Goal: Information Seeking & Learning: Learn about a topic

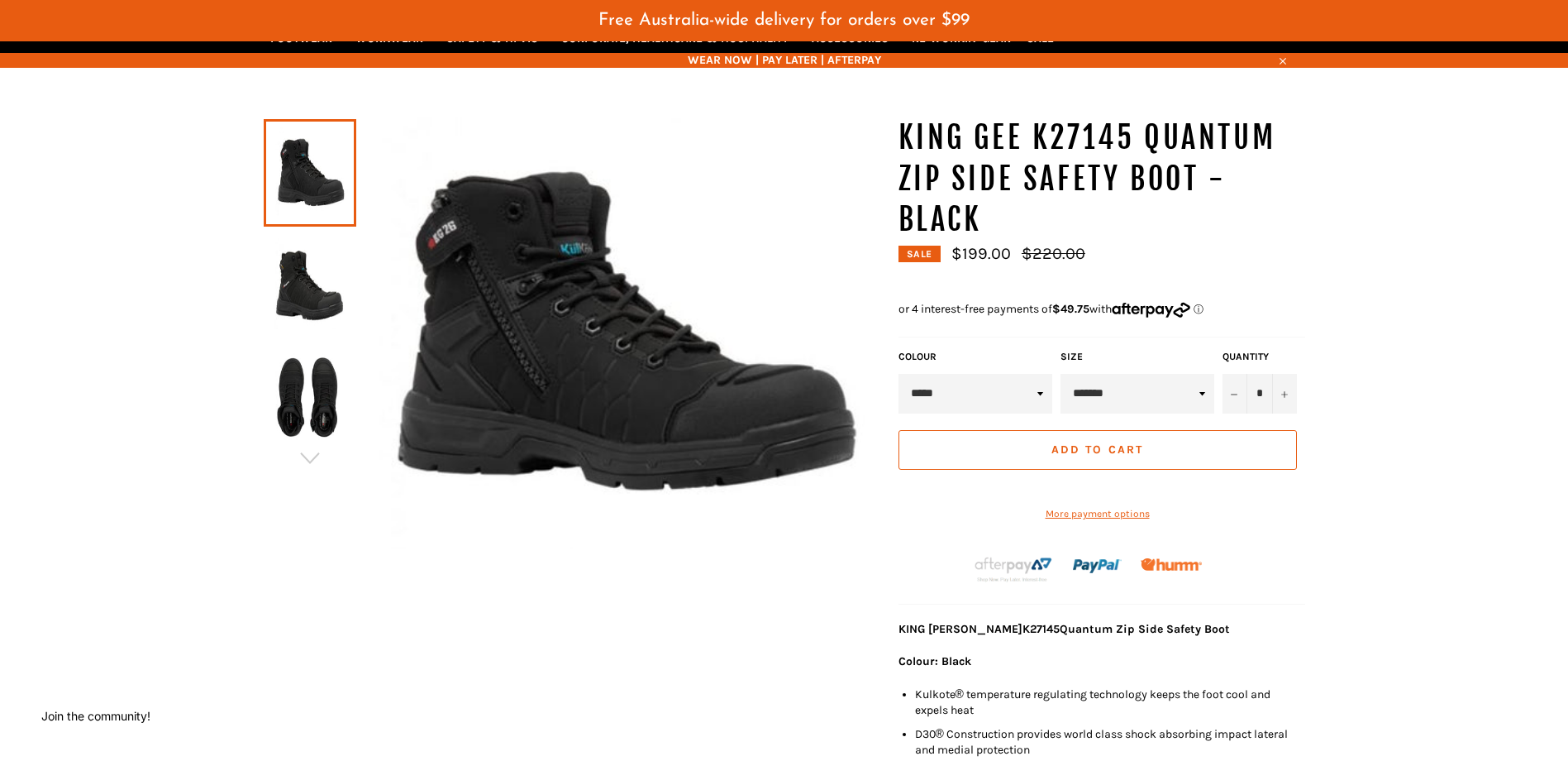
scroll to position [165, 0]
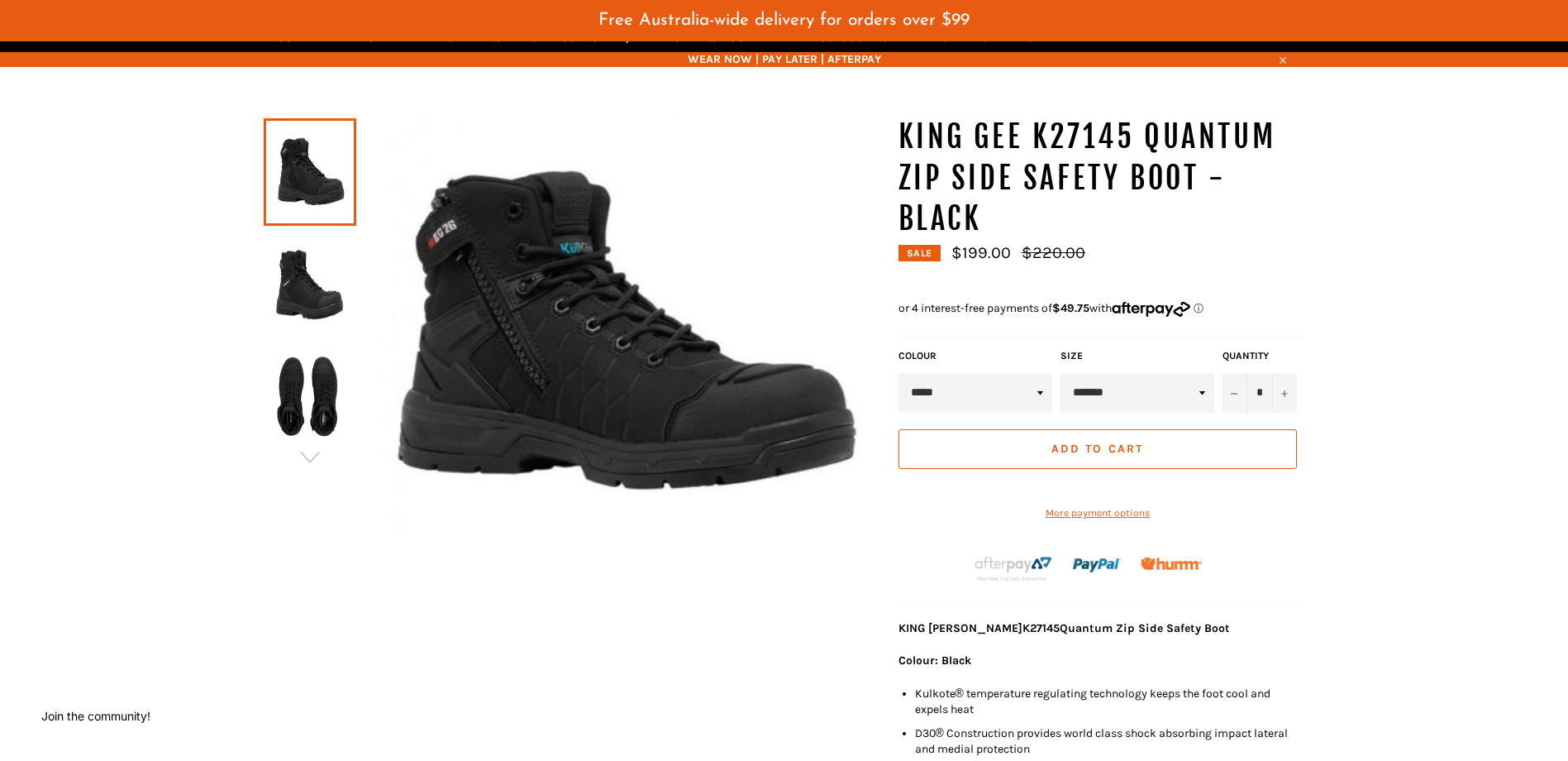
click at [1017, 406] on select "*****" at bounding box center [975, 393] width 154 height 40
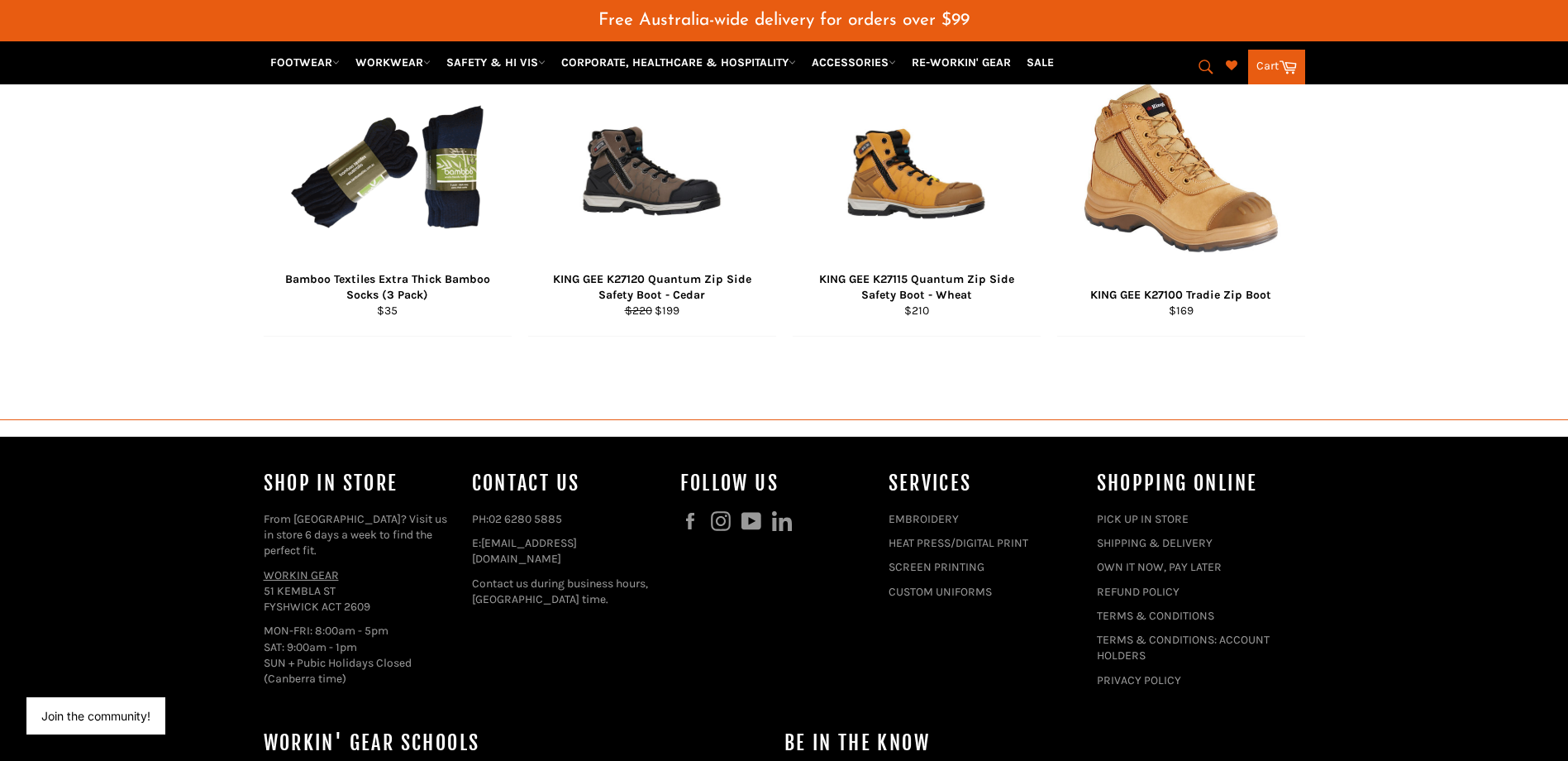
scroll to position [1773, 0]
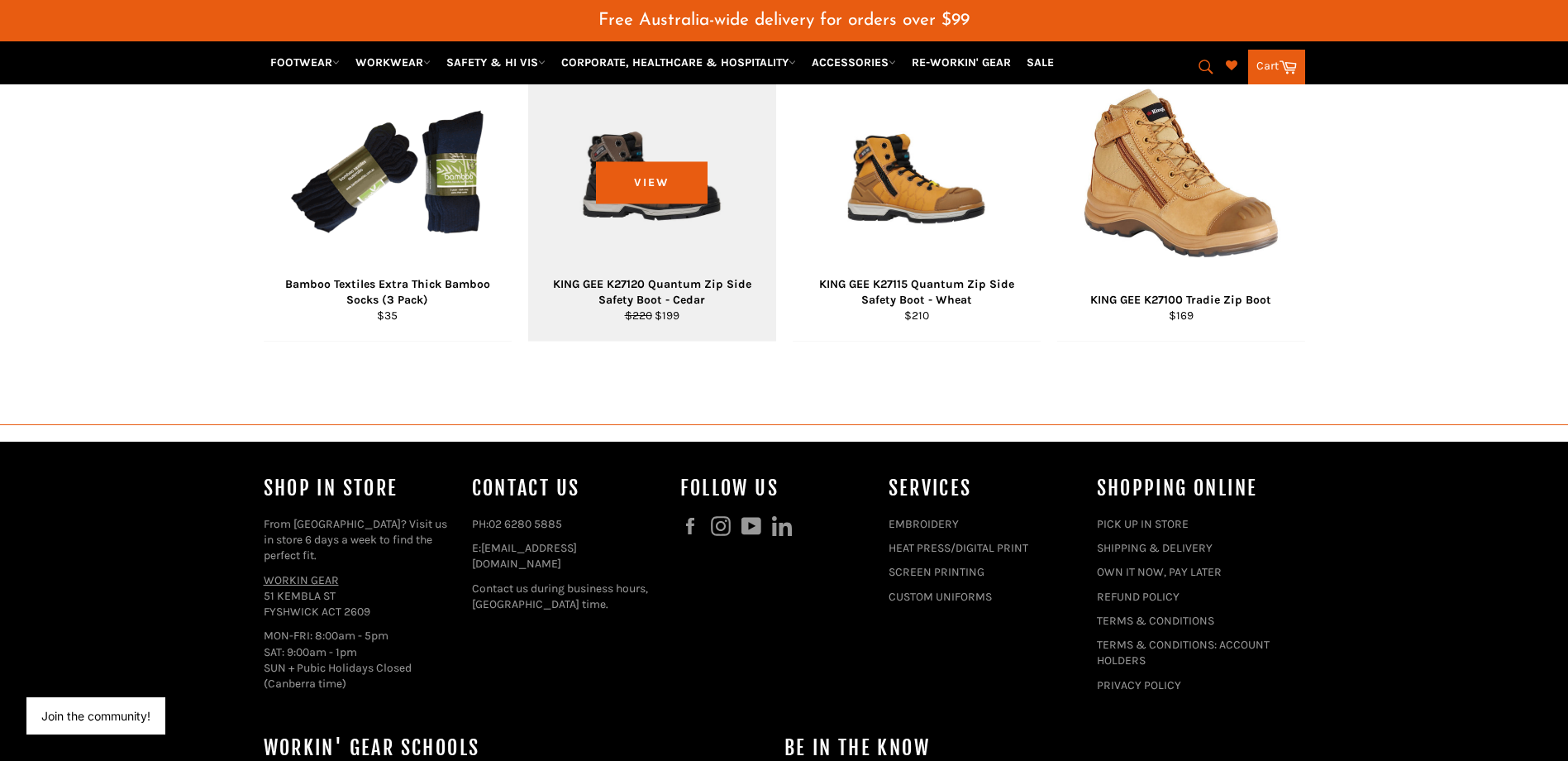
click at [611, 148] on div "View" at bounding box center [652, 198] width 248 height 285
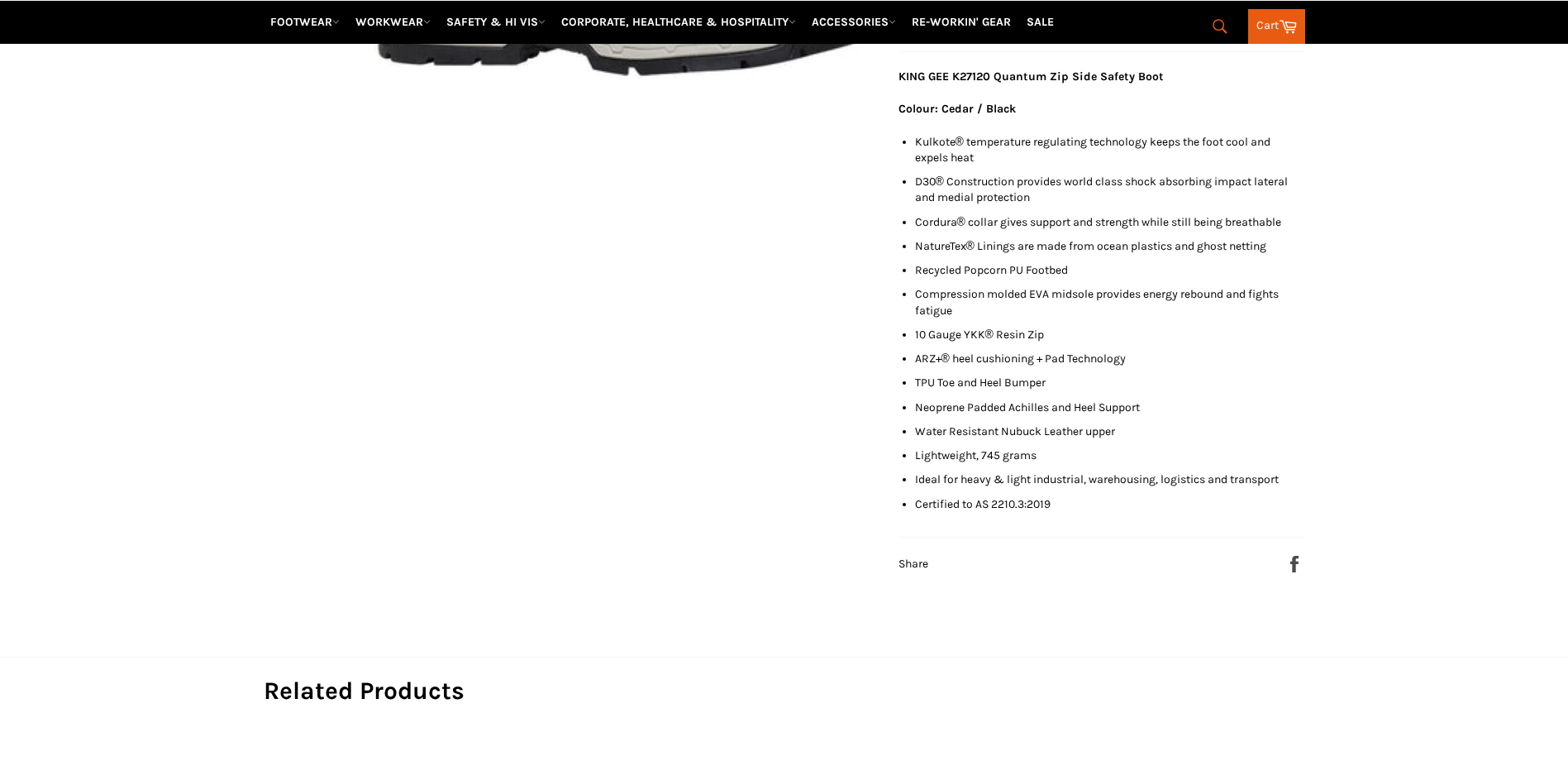
scroll to position [717, 0]
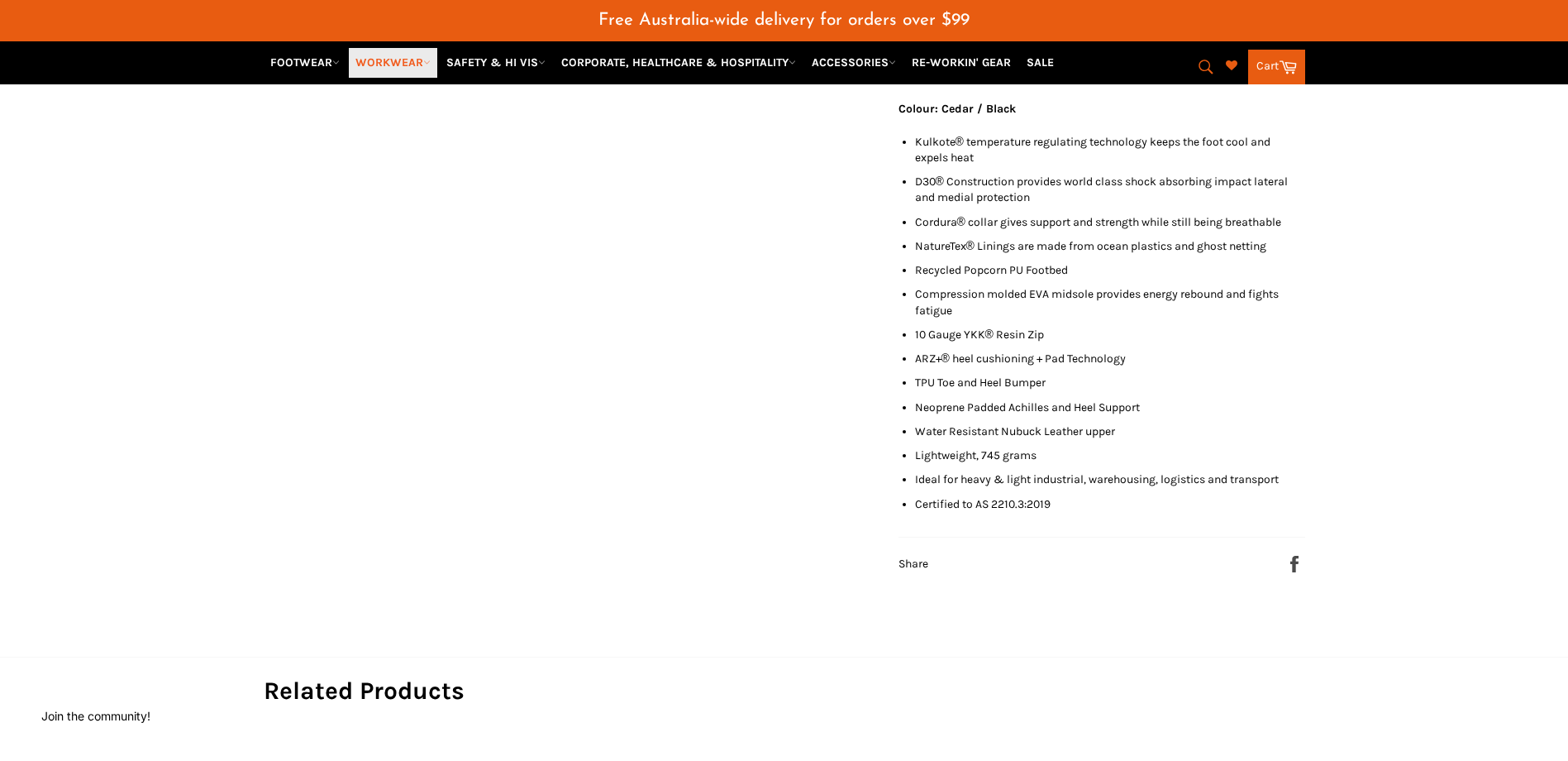
click at [429, 63] on icon at bounding box center [428, 63] width 8 height 8
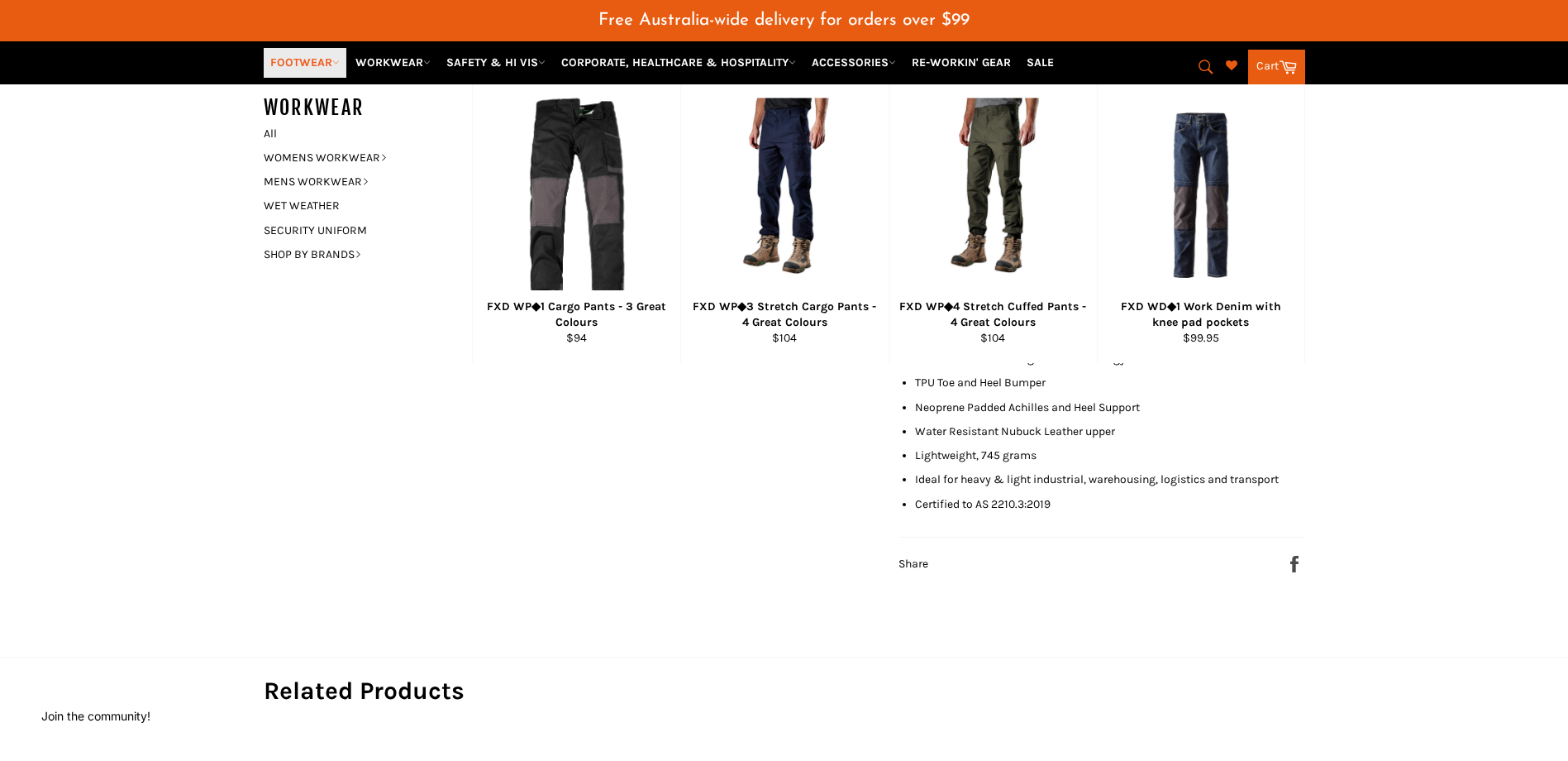
click at [340, 61] on icon at bounding box center [336, 63] width 8 height 8
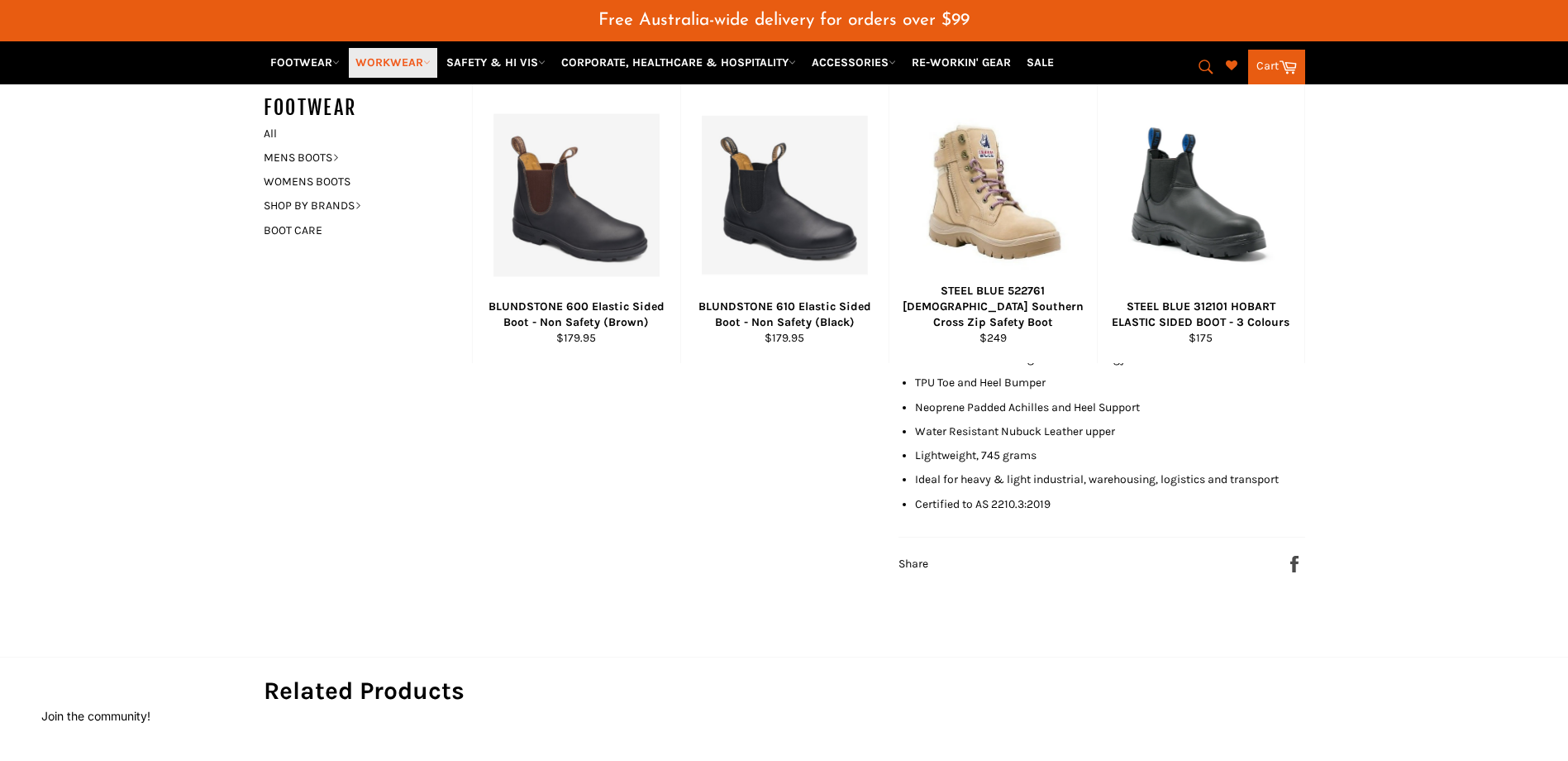
click at [429, 60] on icon at bounding box center [428, 63] width 8 height 8
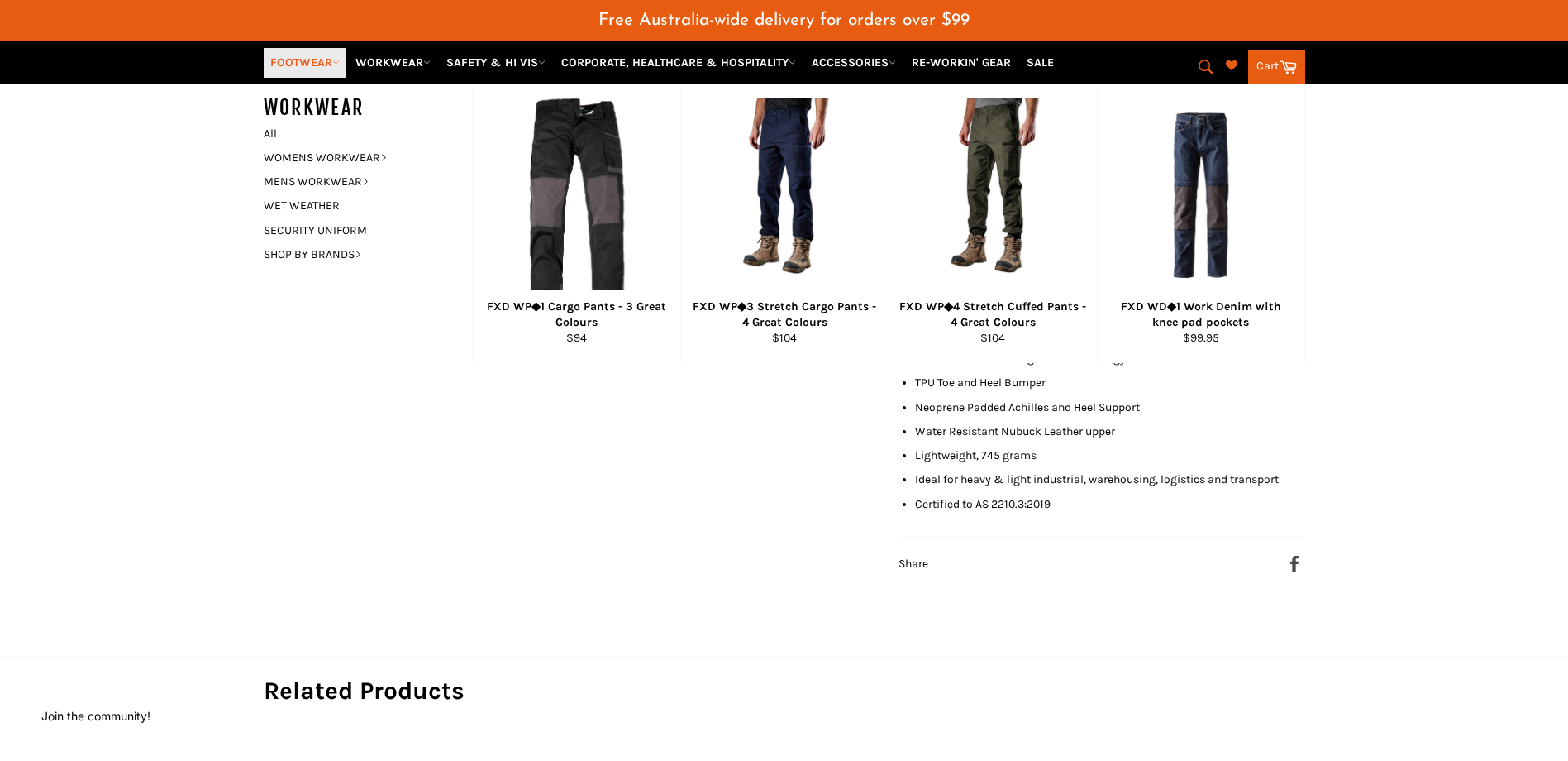
click at [326, 63] on link "FOOTWEAR" at bounding box center [305, 63] width 83 height 29
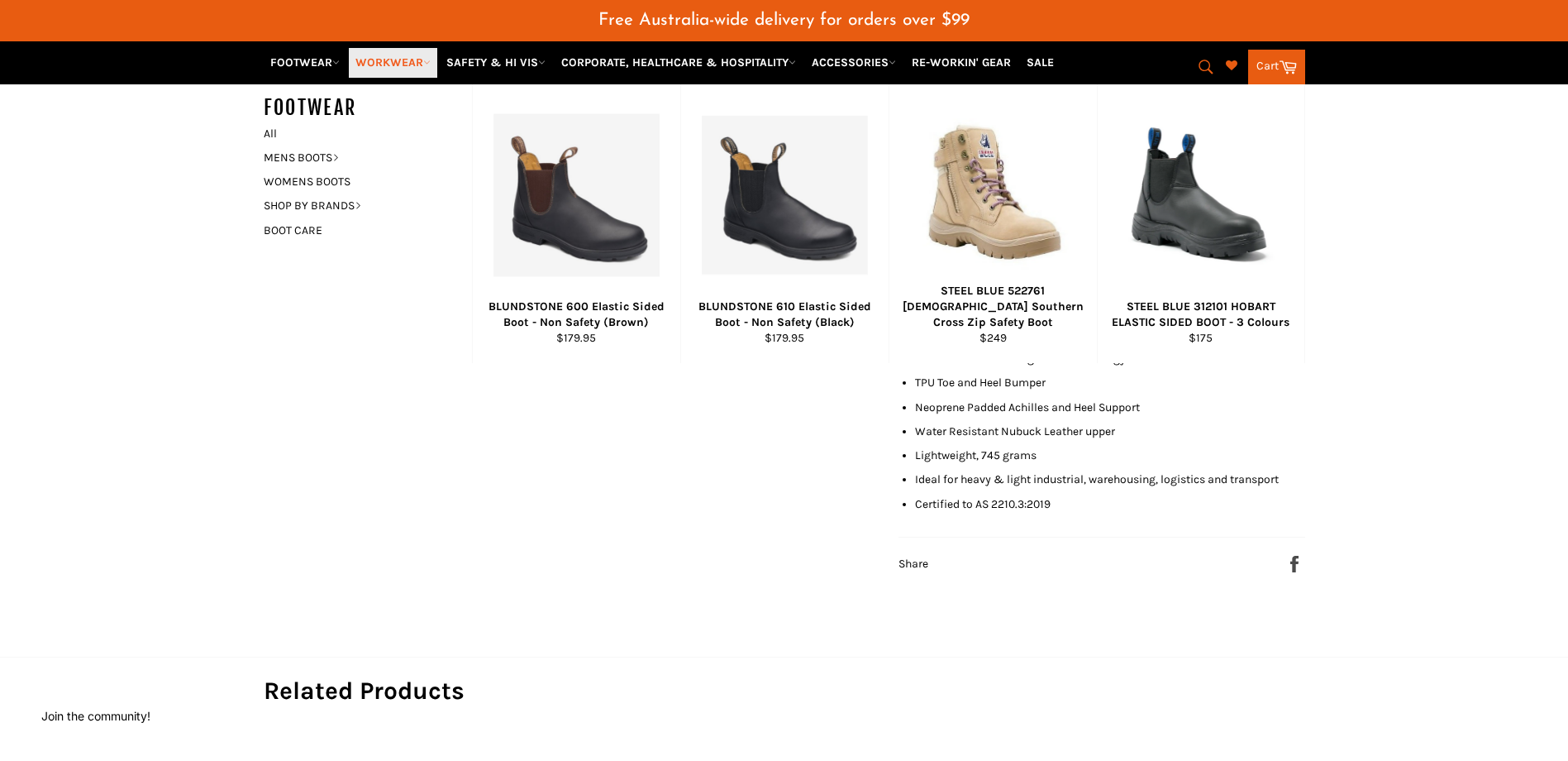
click at [410, 57] on link "WORKWEAR" at bounding box center [392, 63] width 89 height 29
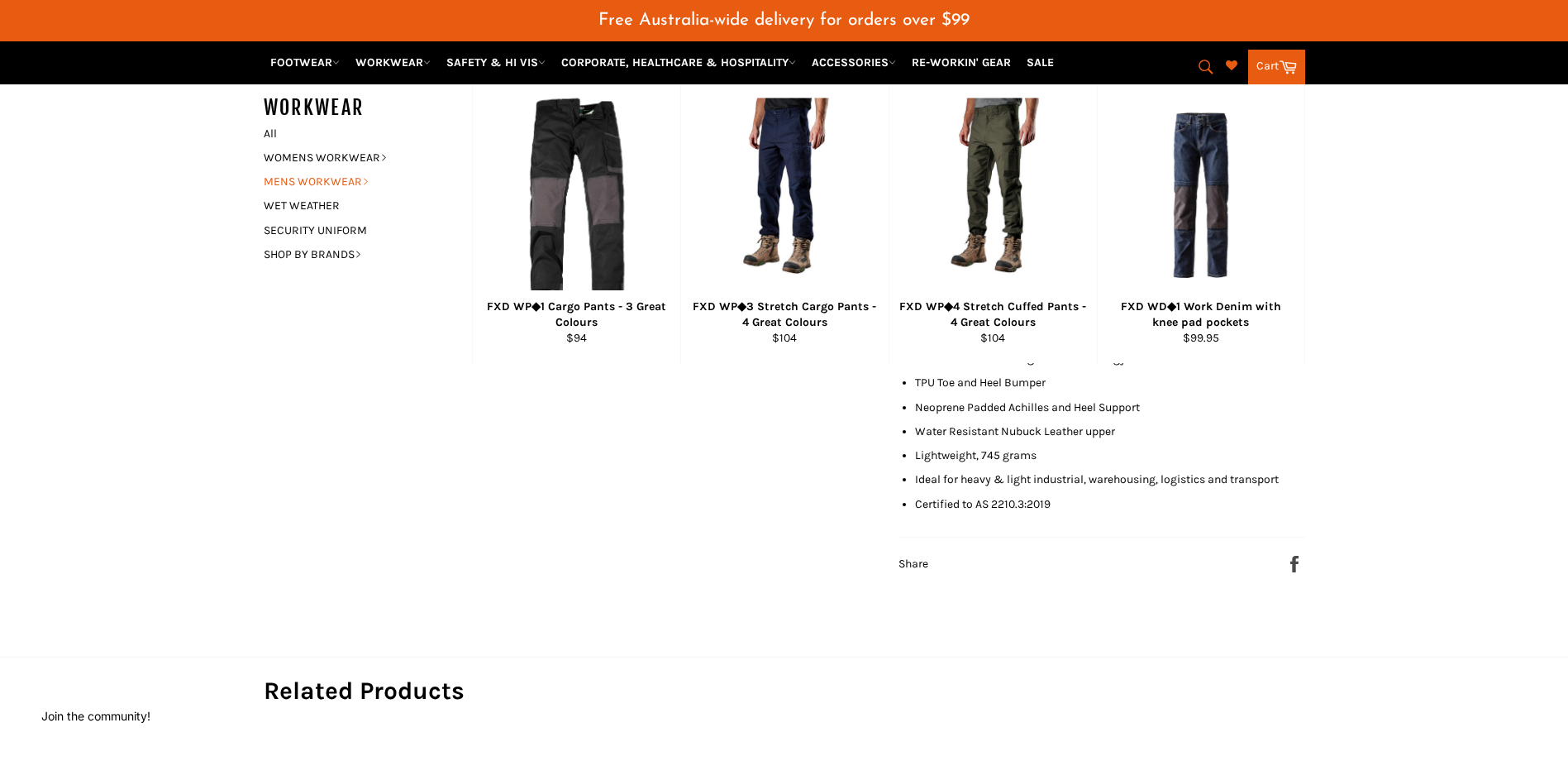
click at [353, 177] on link "MENS WORKWEAR" at bounding box center [355, 182] width 200 height 24
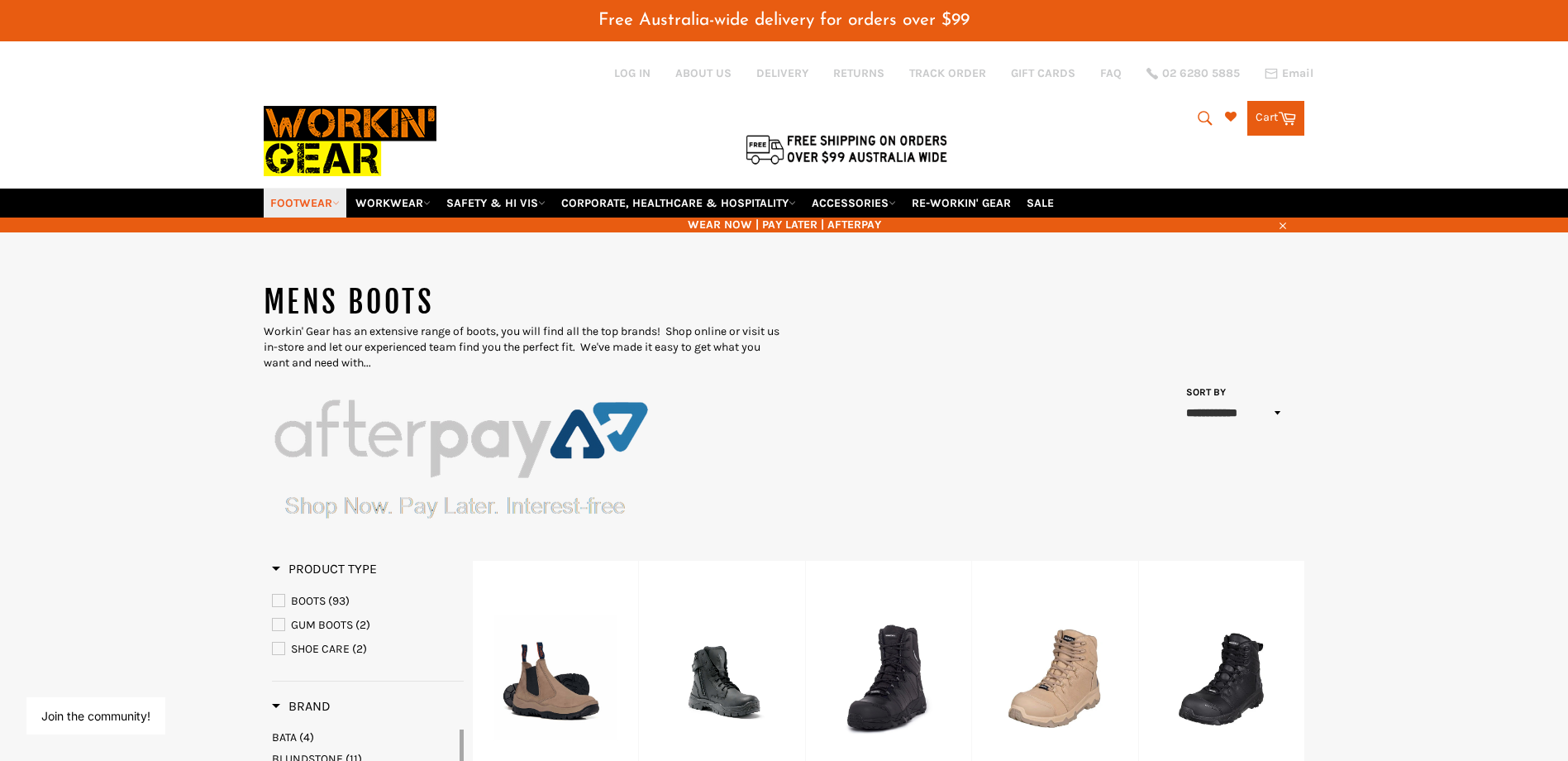
click at [315, 196] on link "FOOTWEAR" at bounding box center [305, 203] width 83 height 29
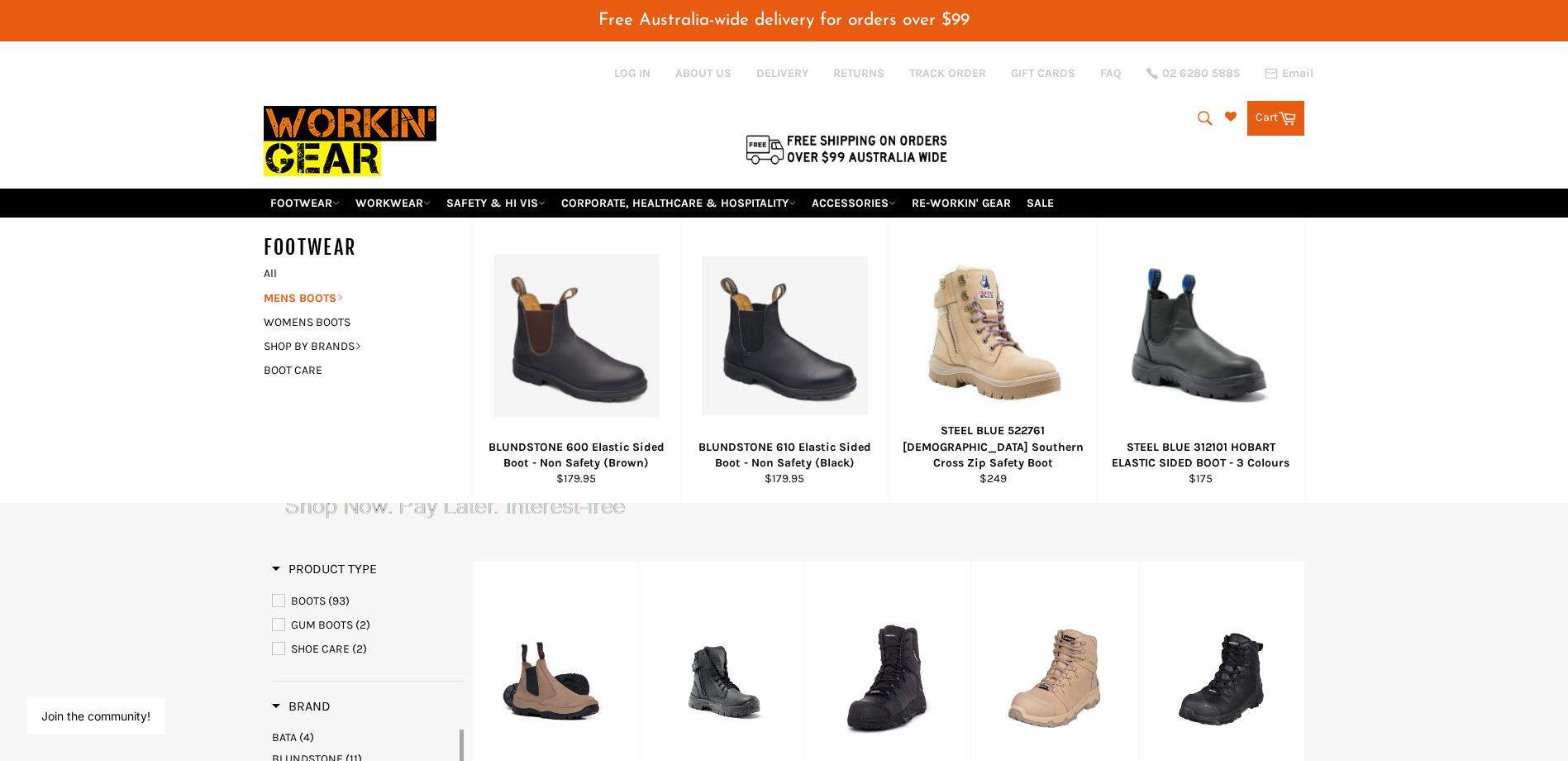
click at [334, 296] on link "MENS BOOTS" at bounding box center [355, 298] width 200 height 24
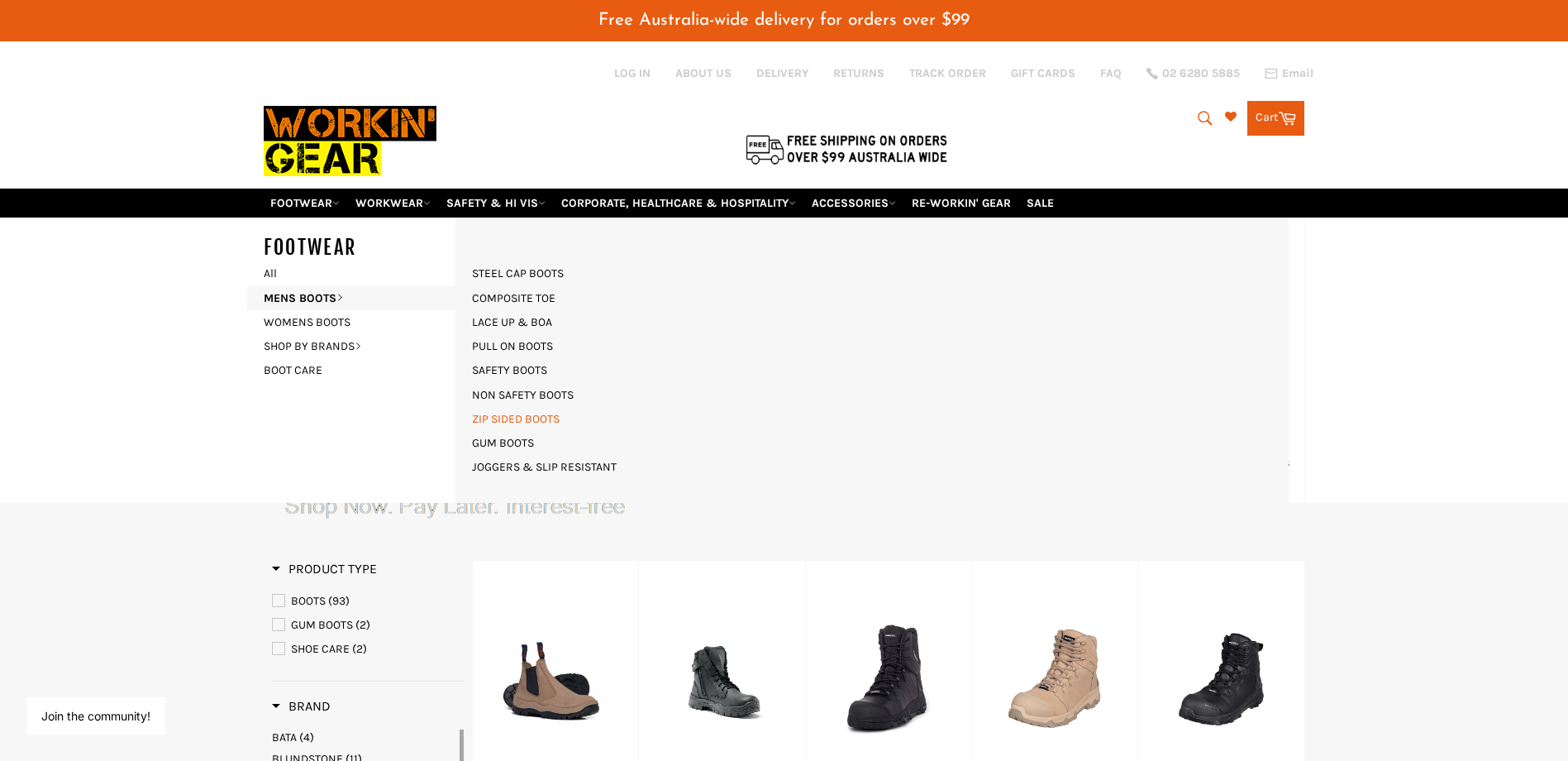
click at [507, 419] on link "ZIP SIDED BOOTS" at bounding box center [516, 419] width 104 height 24
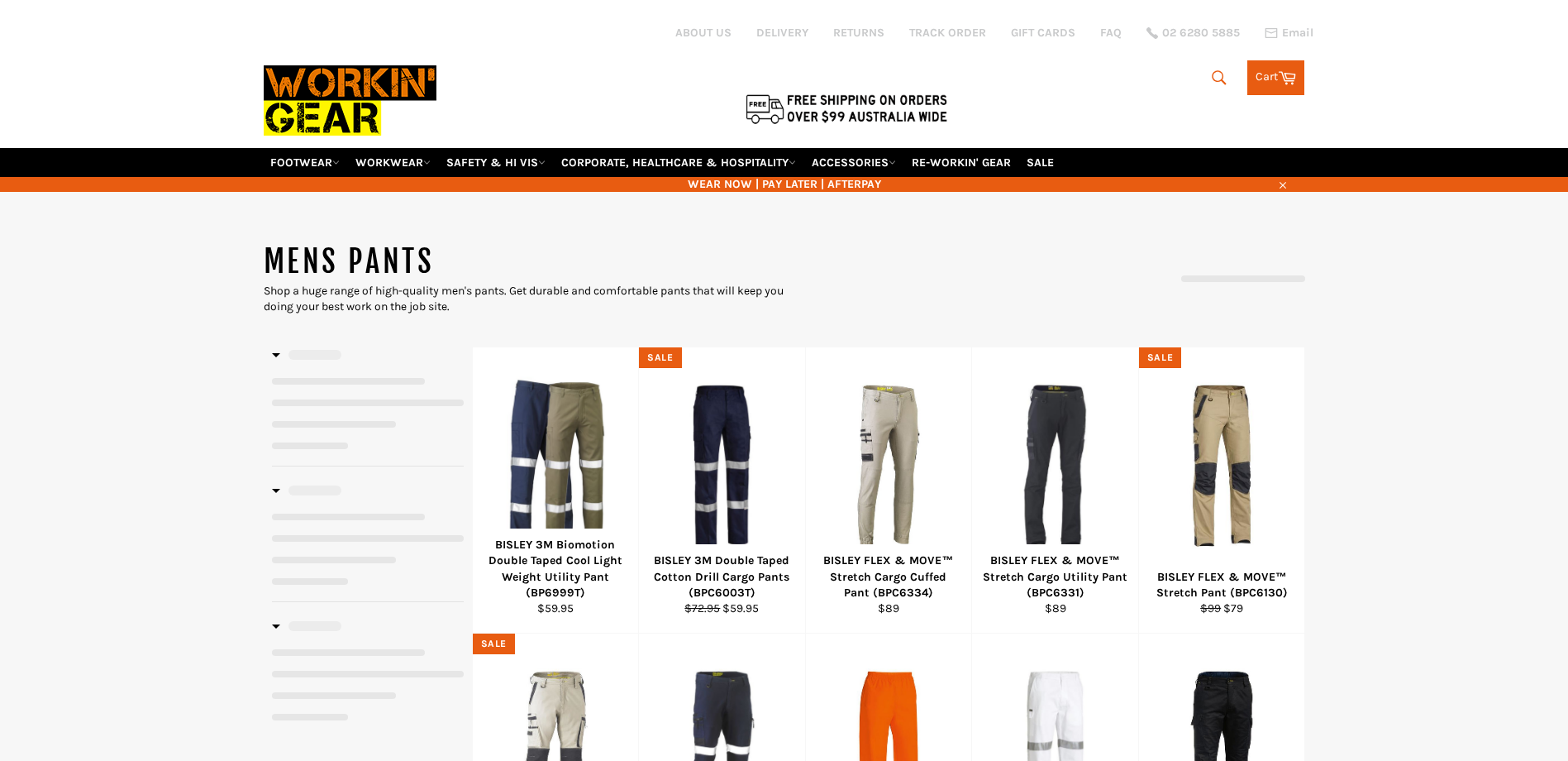
select select "**********"
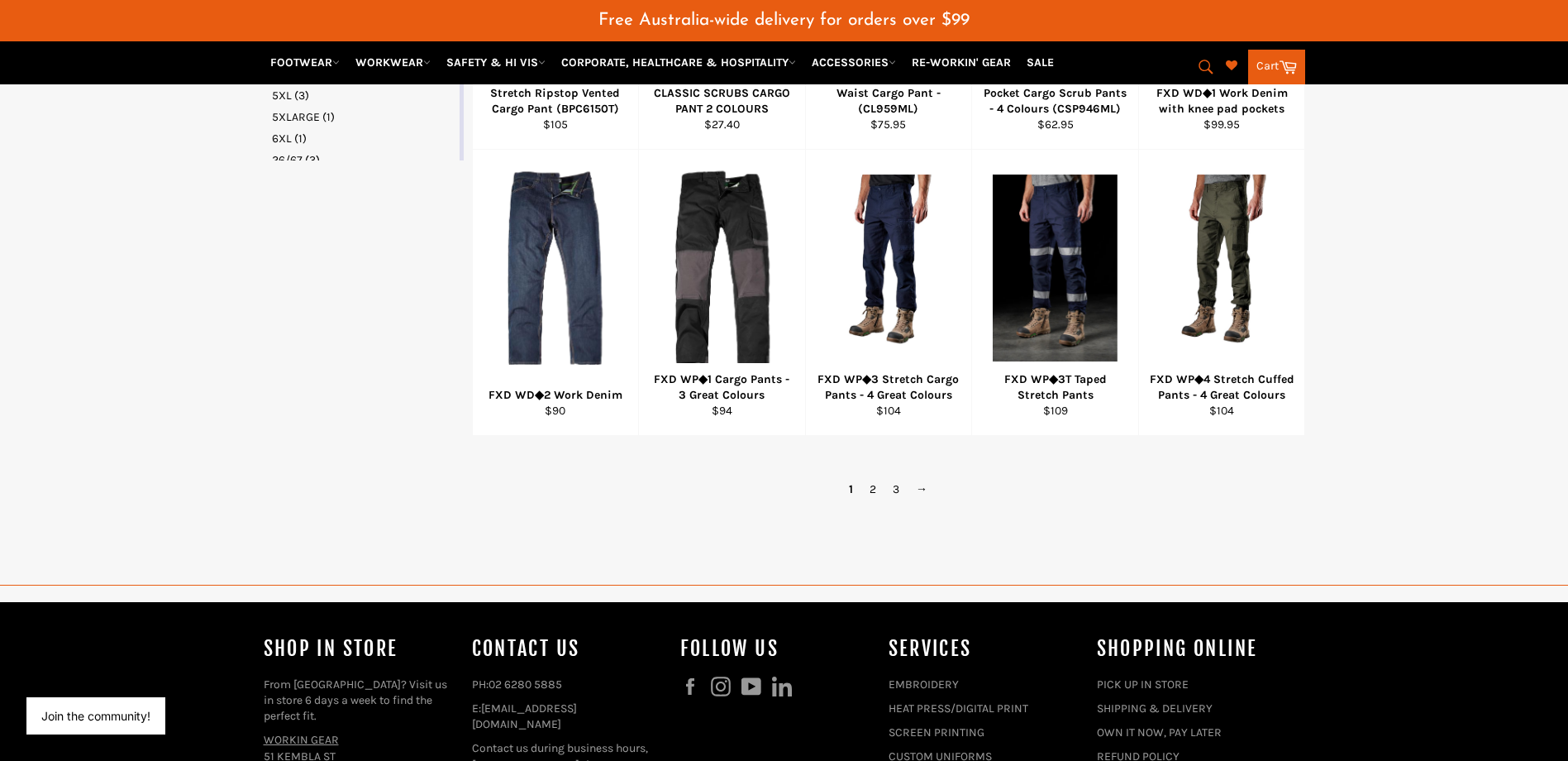
scroll to position [1151, 0]
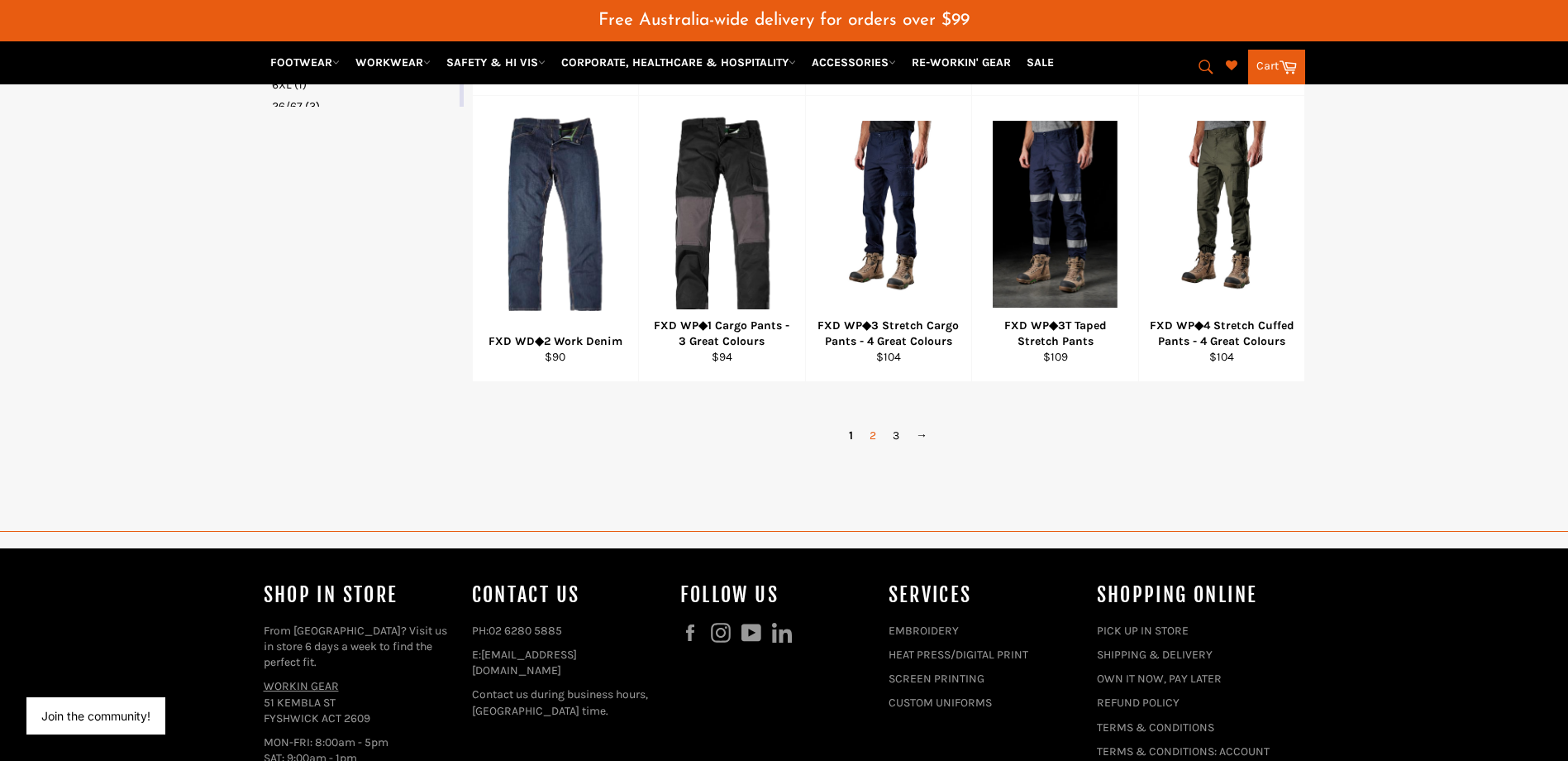
click at [877, 440] on link "2" at bounding box center [873, 436] width 23 height 24
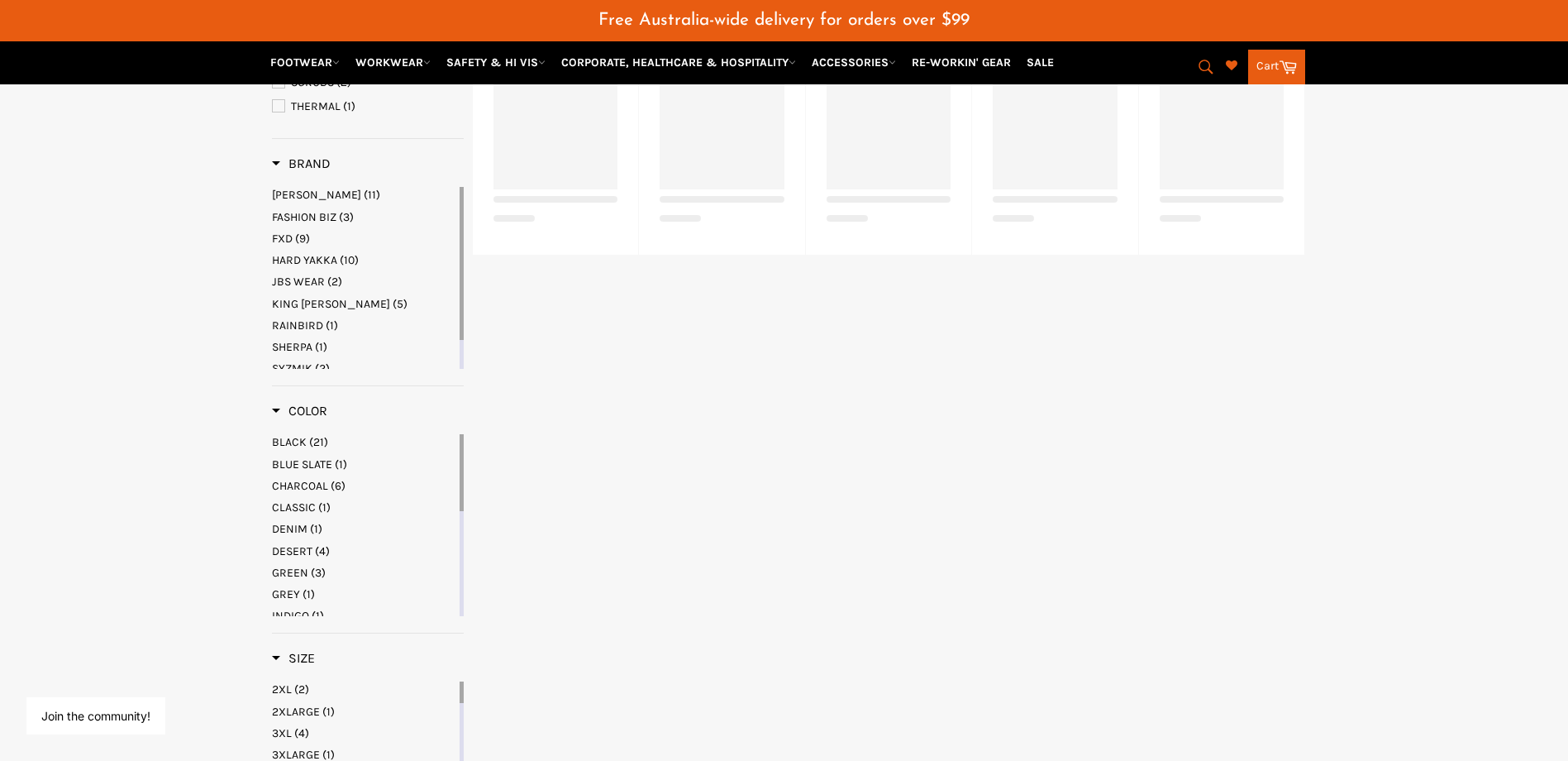
scroll to position [347, 0]
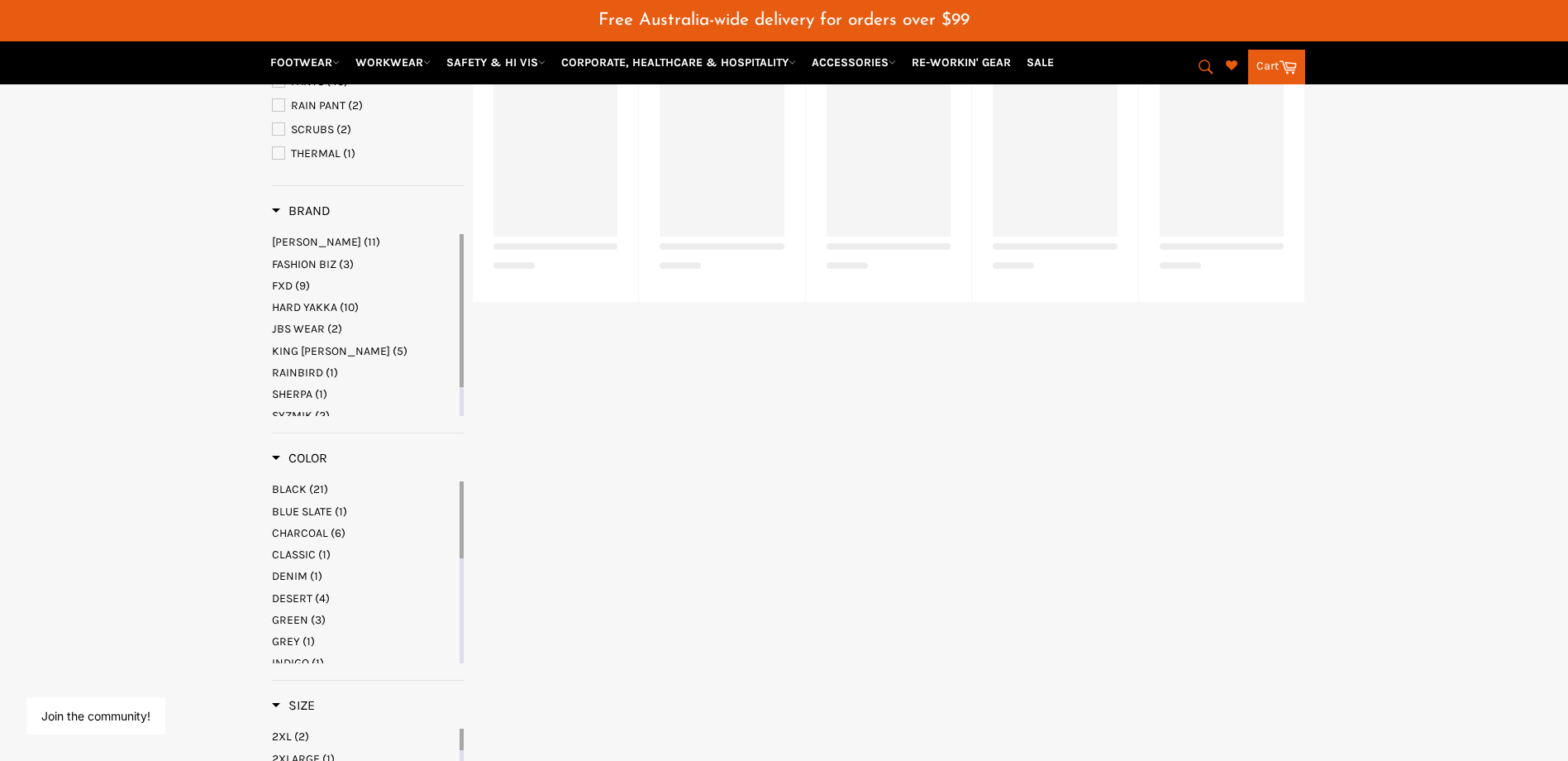
select select "**********"
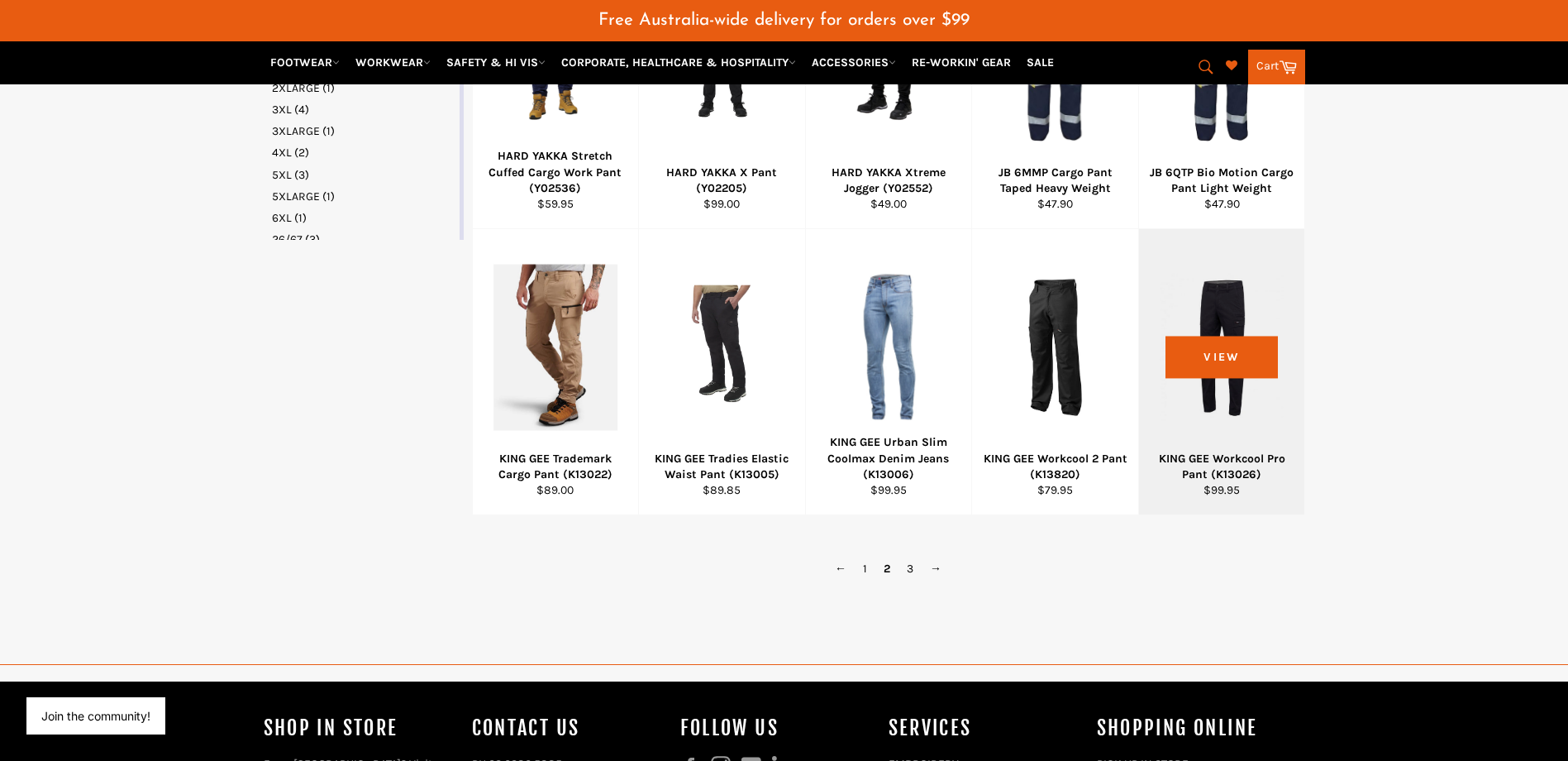
scroll to position [1008, 0]
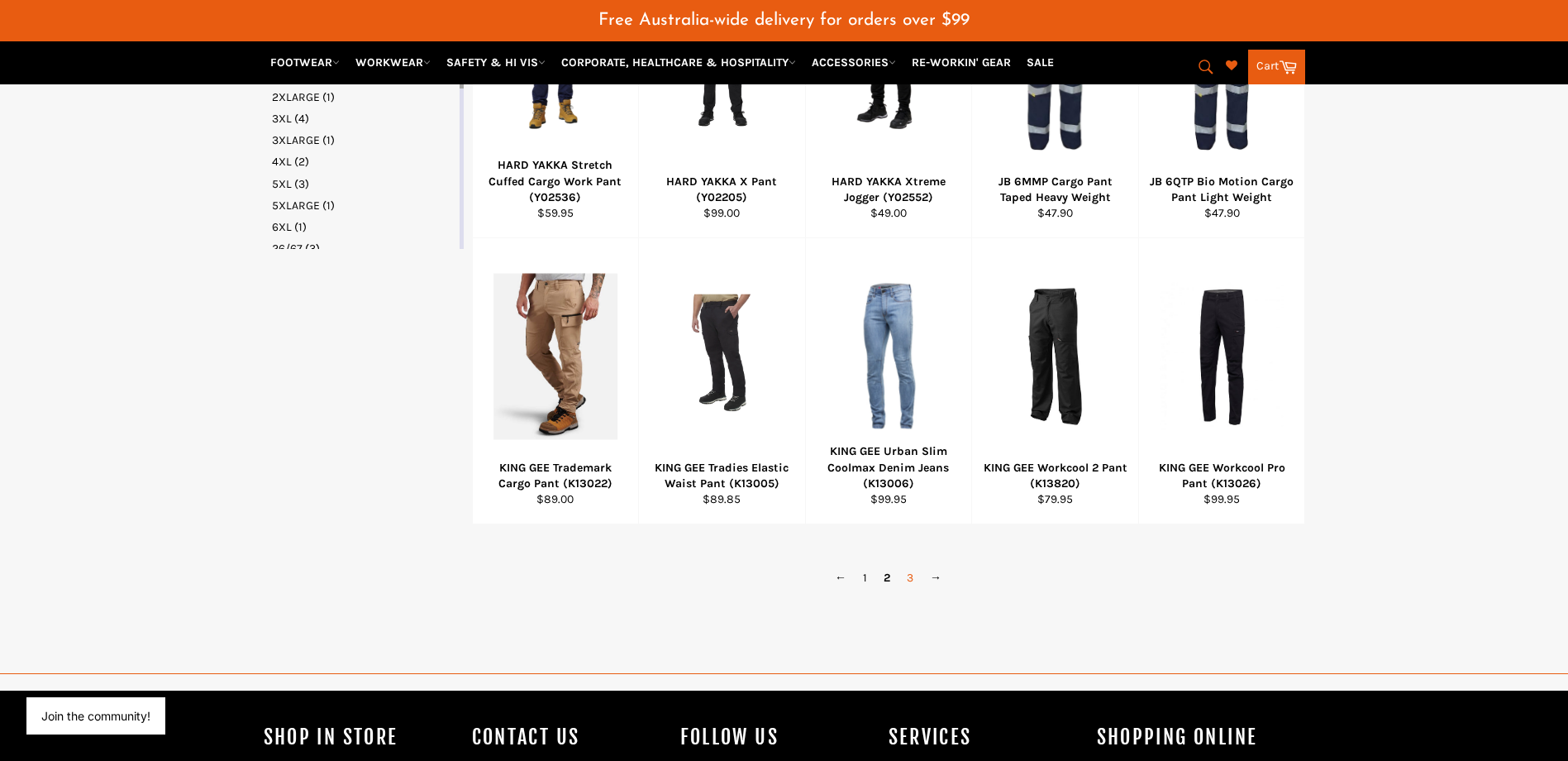
click at [904, 576] on link "3" at bounding box center [910, 577] width 23 height 24
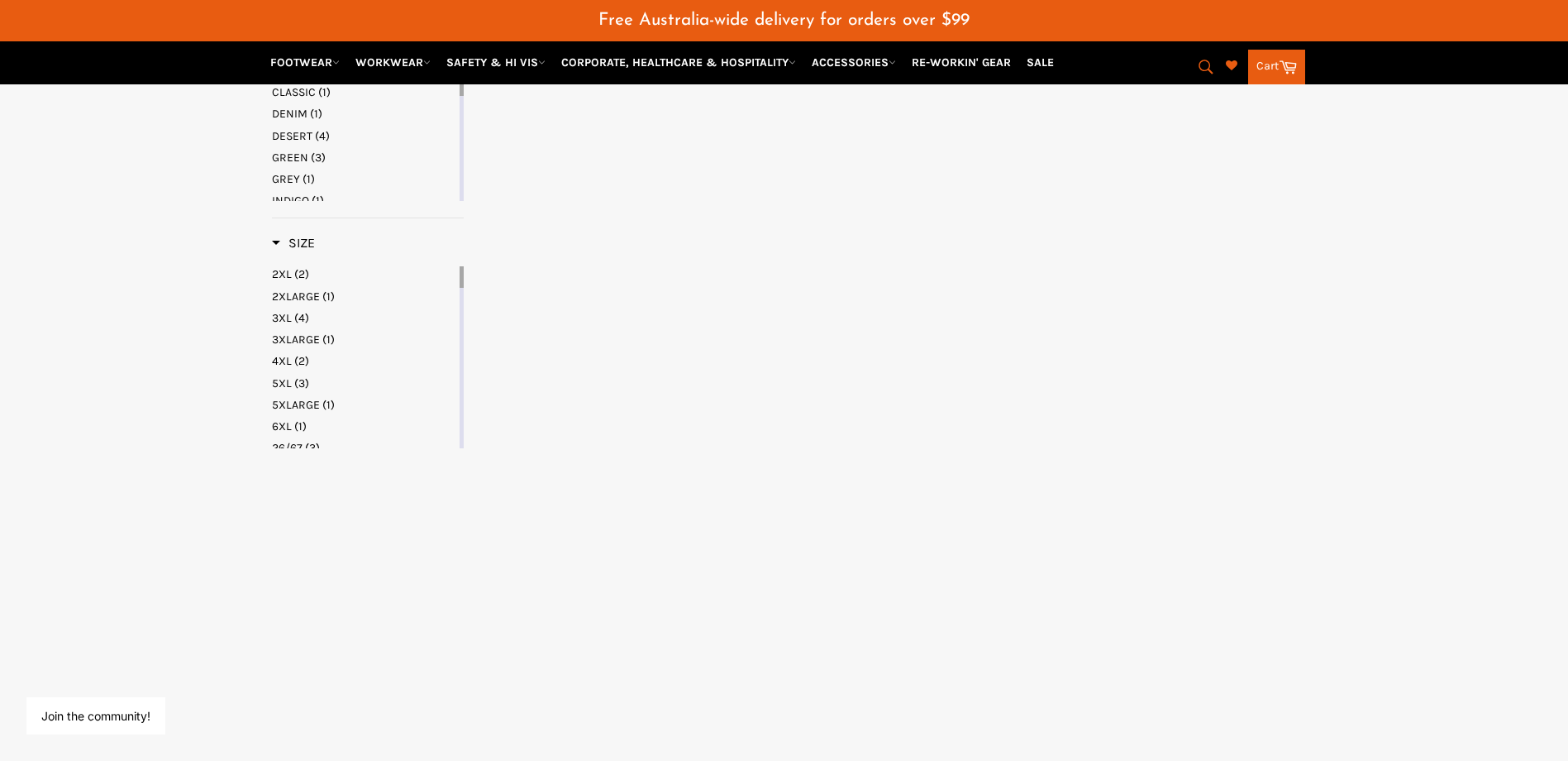
select select "**********"
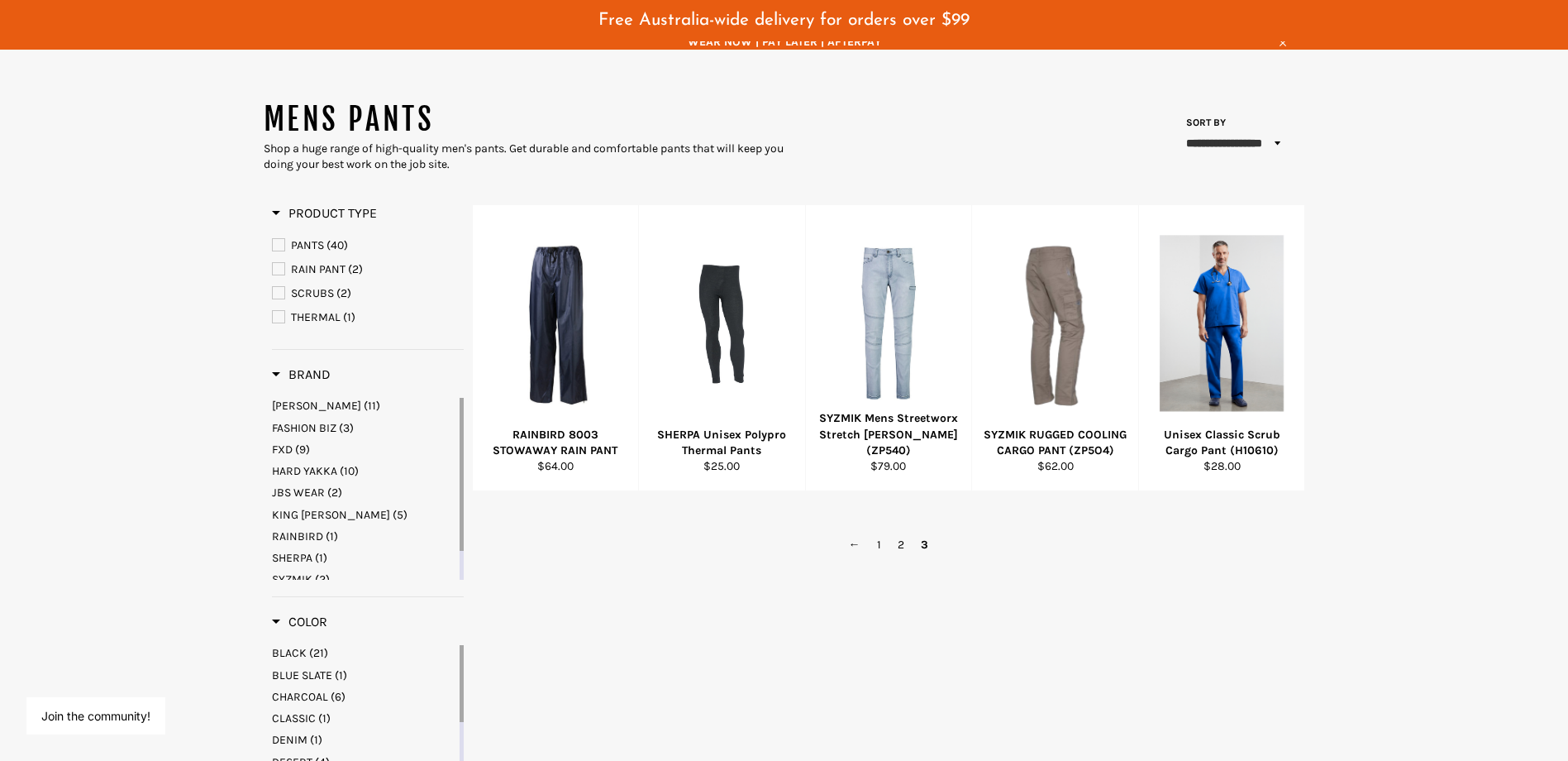
scroll to position [181, 0]
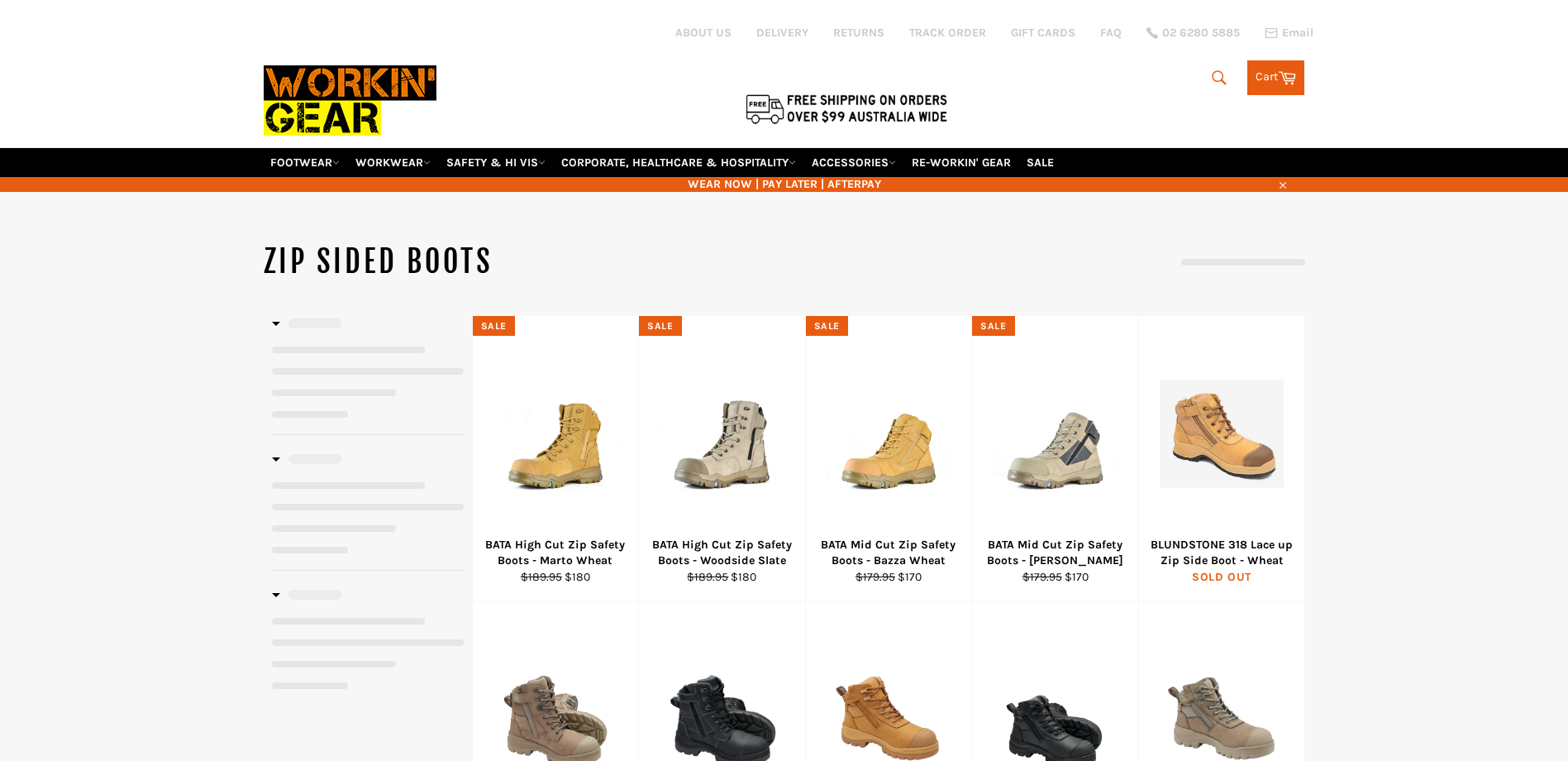
select select "**********"
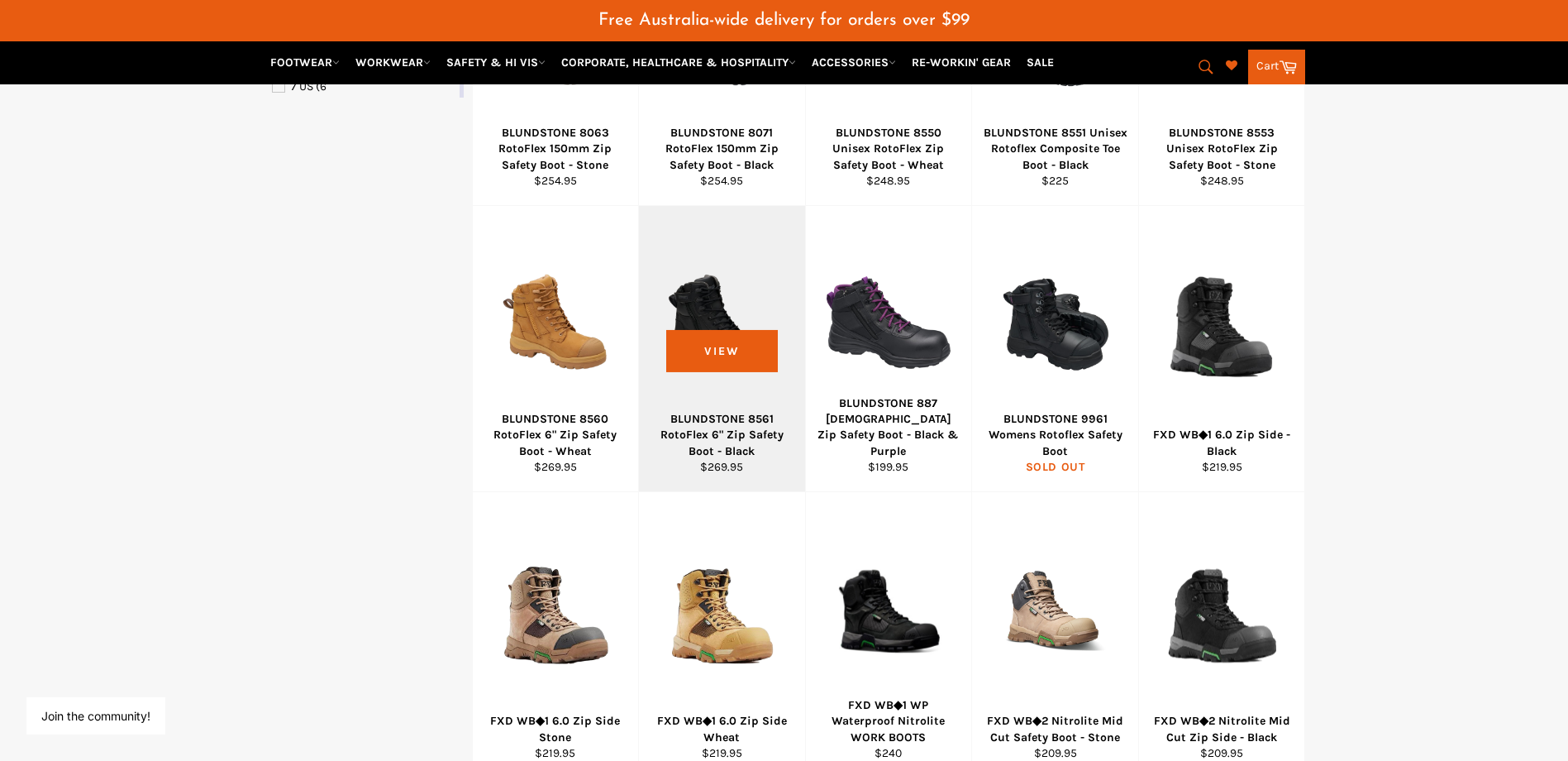
scroll to position [909, 0]
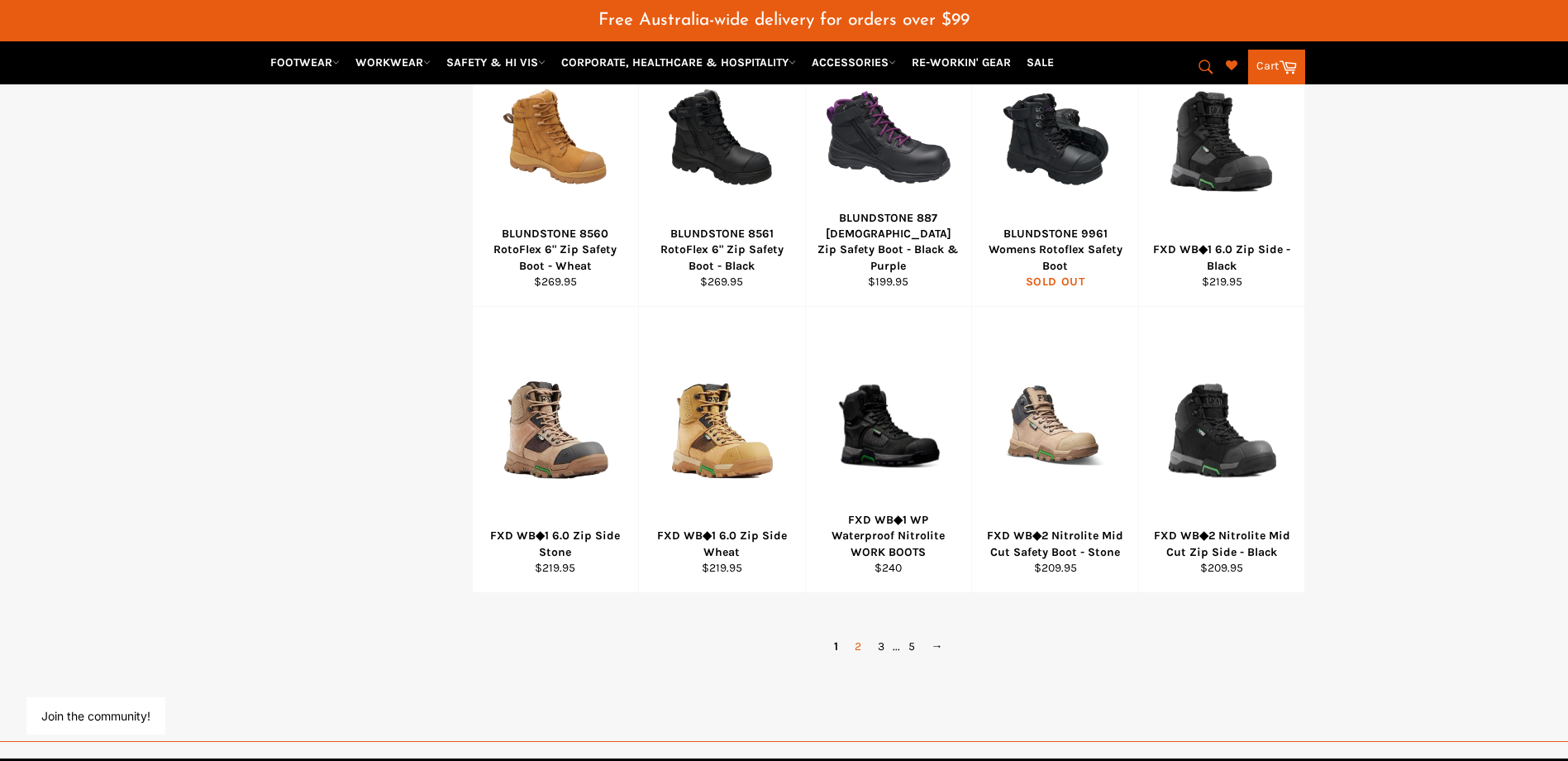
drag, startPoint x: 859, startPoint y: 650, endPoint x: 874, endPoint y: 642, distance: 17.0
click at [859, 650] on link "2" at bounding box center [858, 646] width 23 height 24
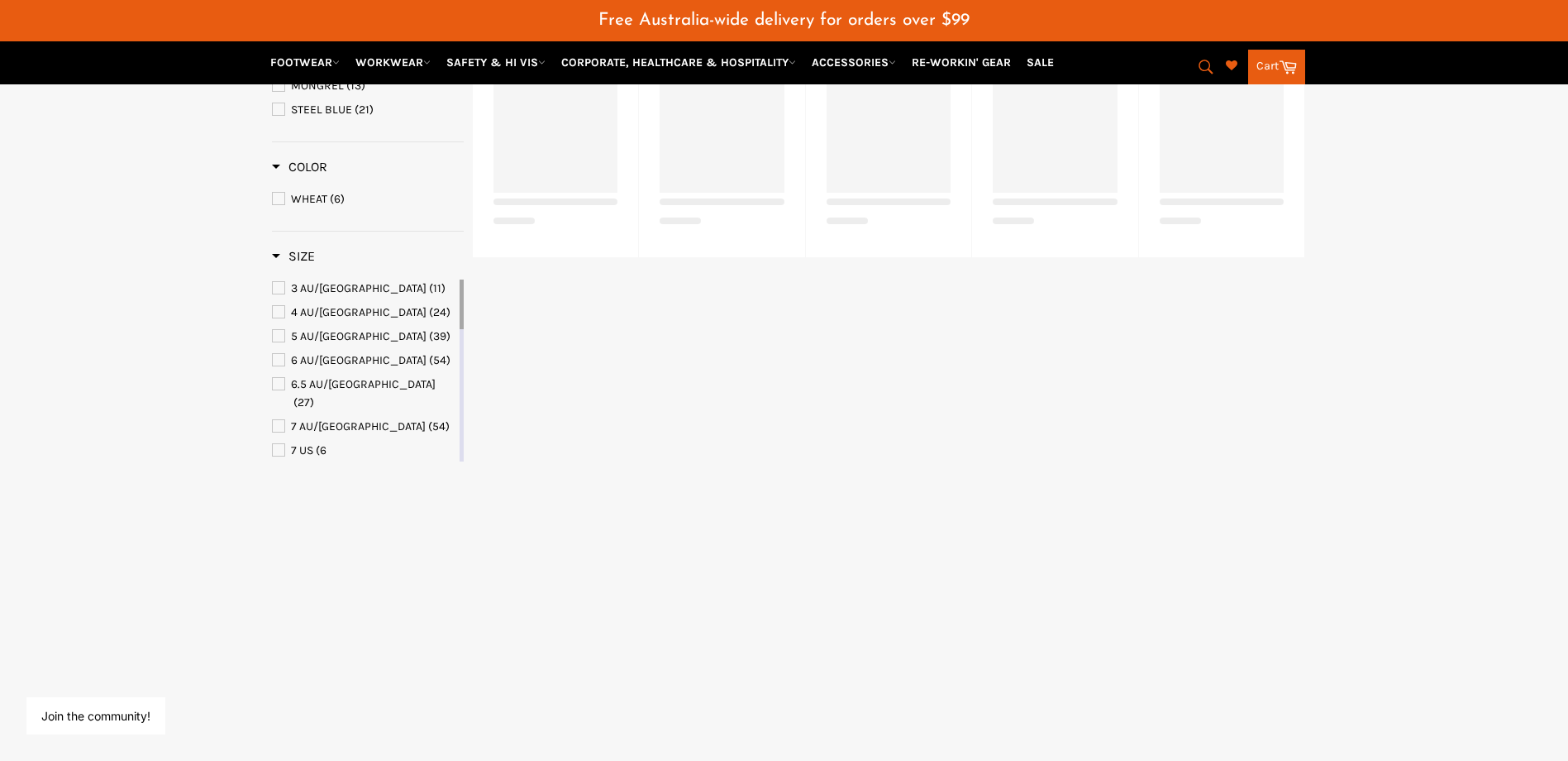
scroll to position [317, 0]
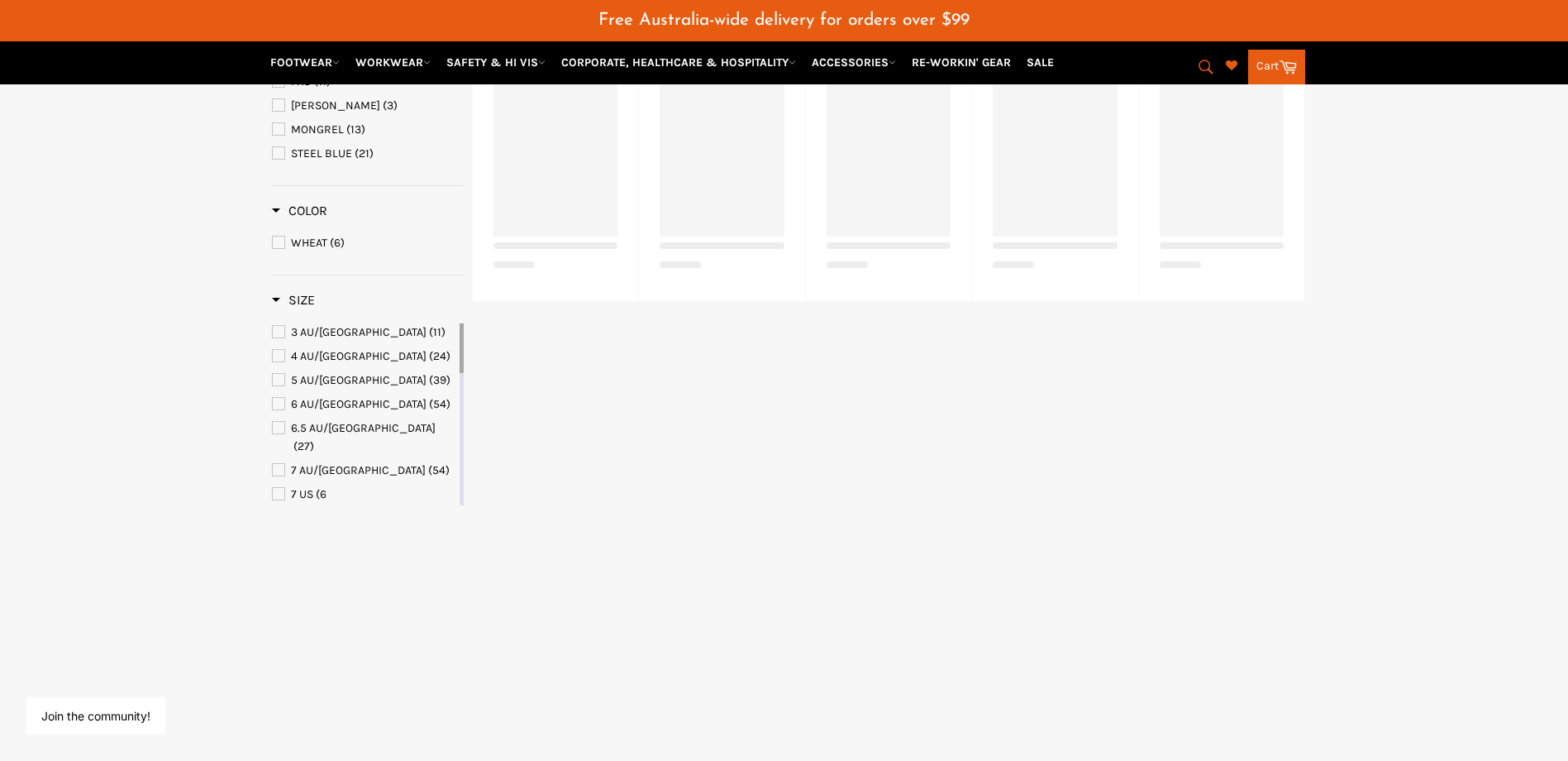
select select "**********"
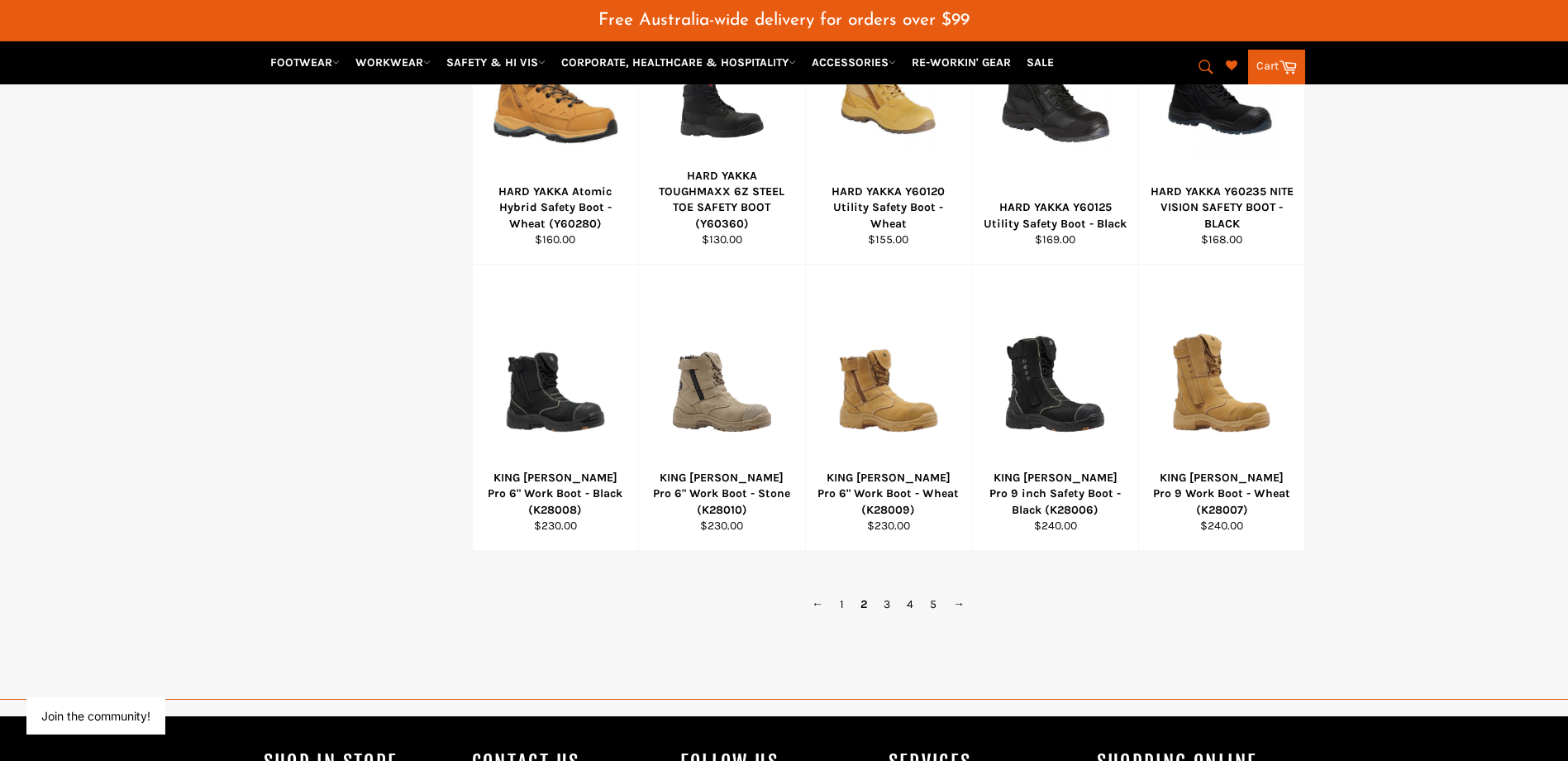
scroll to position [979, 0]
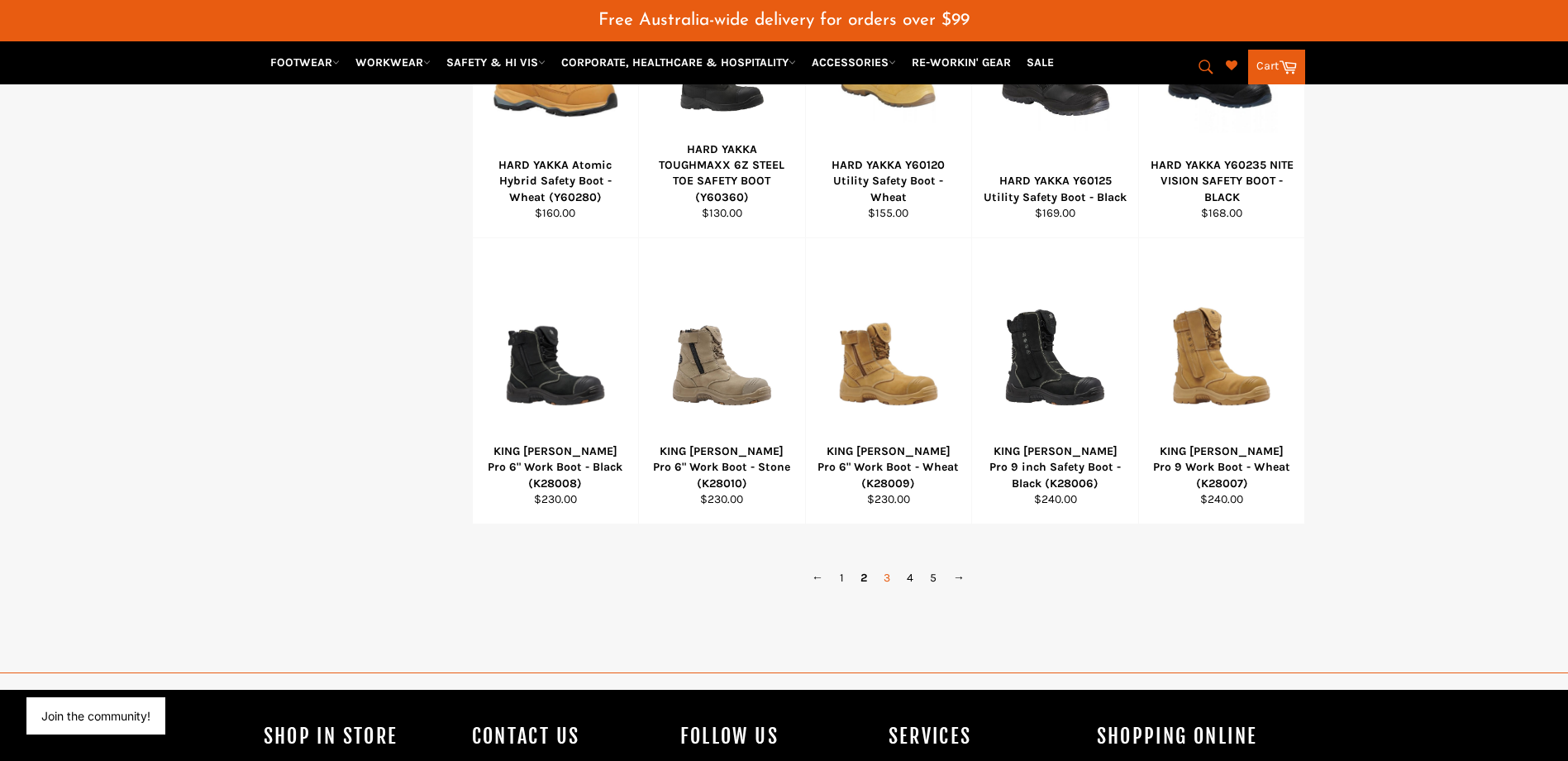
click at [887, 577] on link "3" at bounding box center [887, 577] width 23 height 24
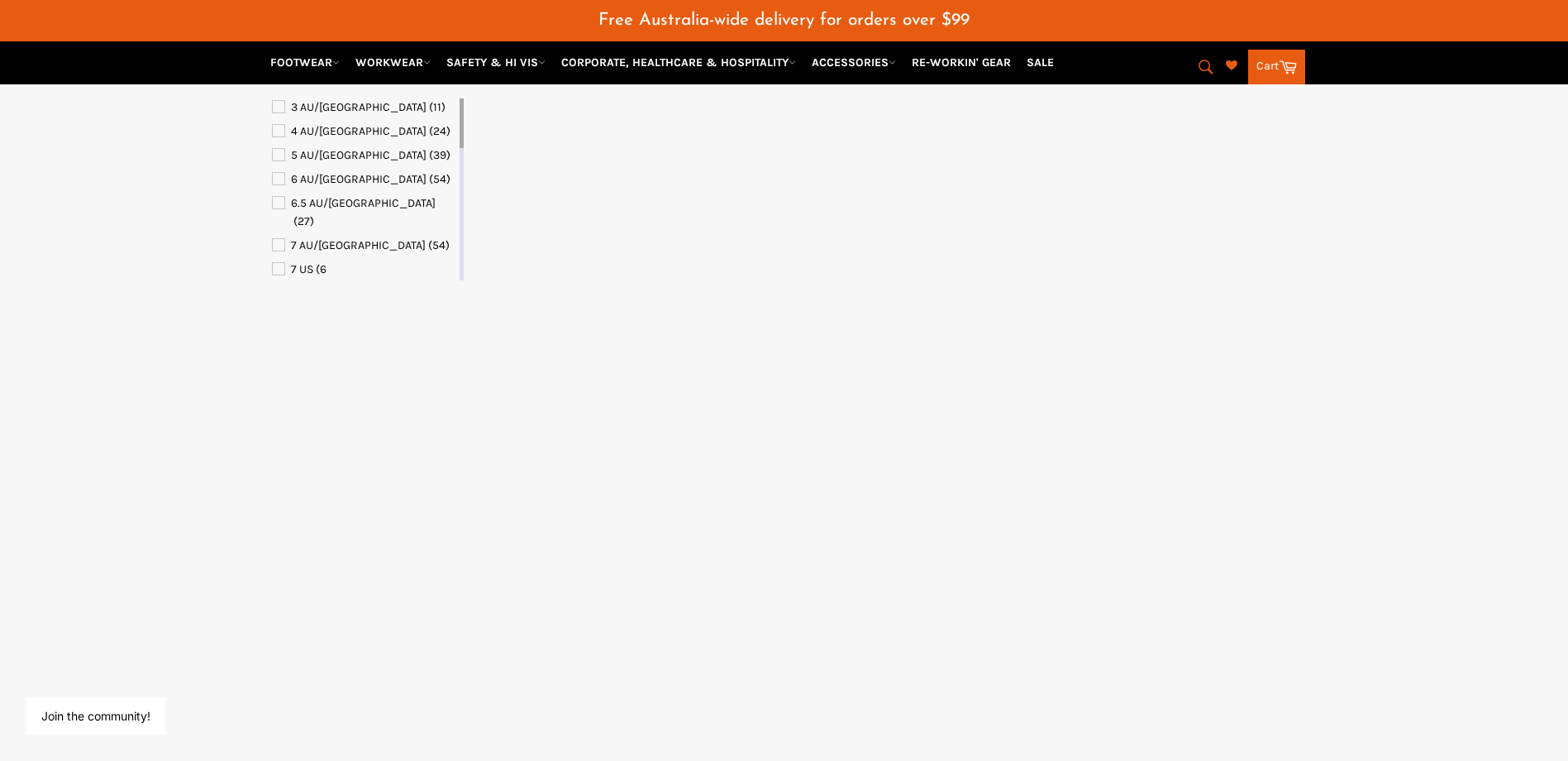
select select "**********"
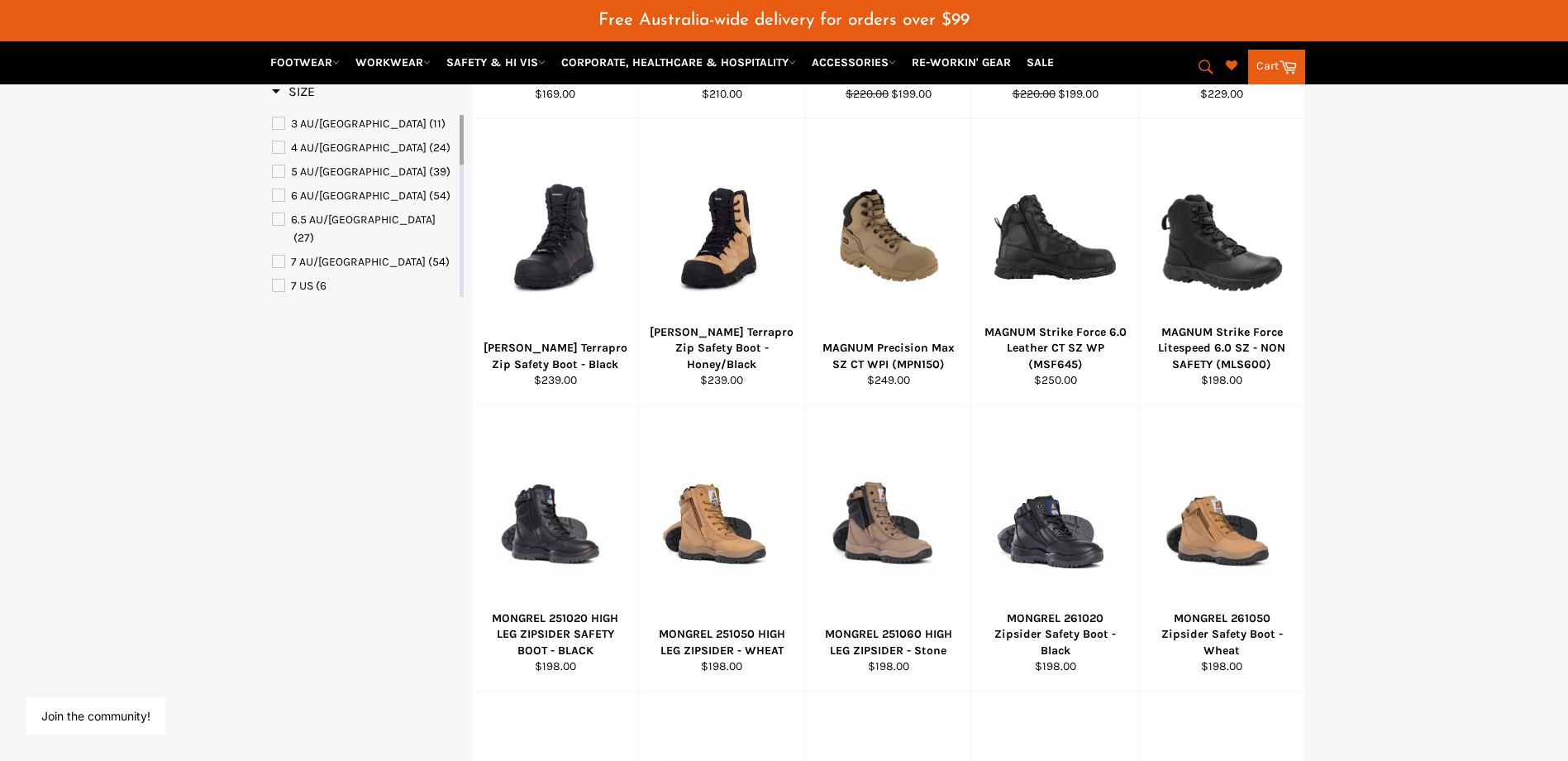
scroll to position [317, 0]
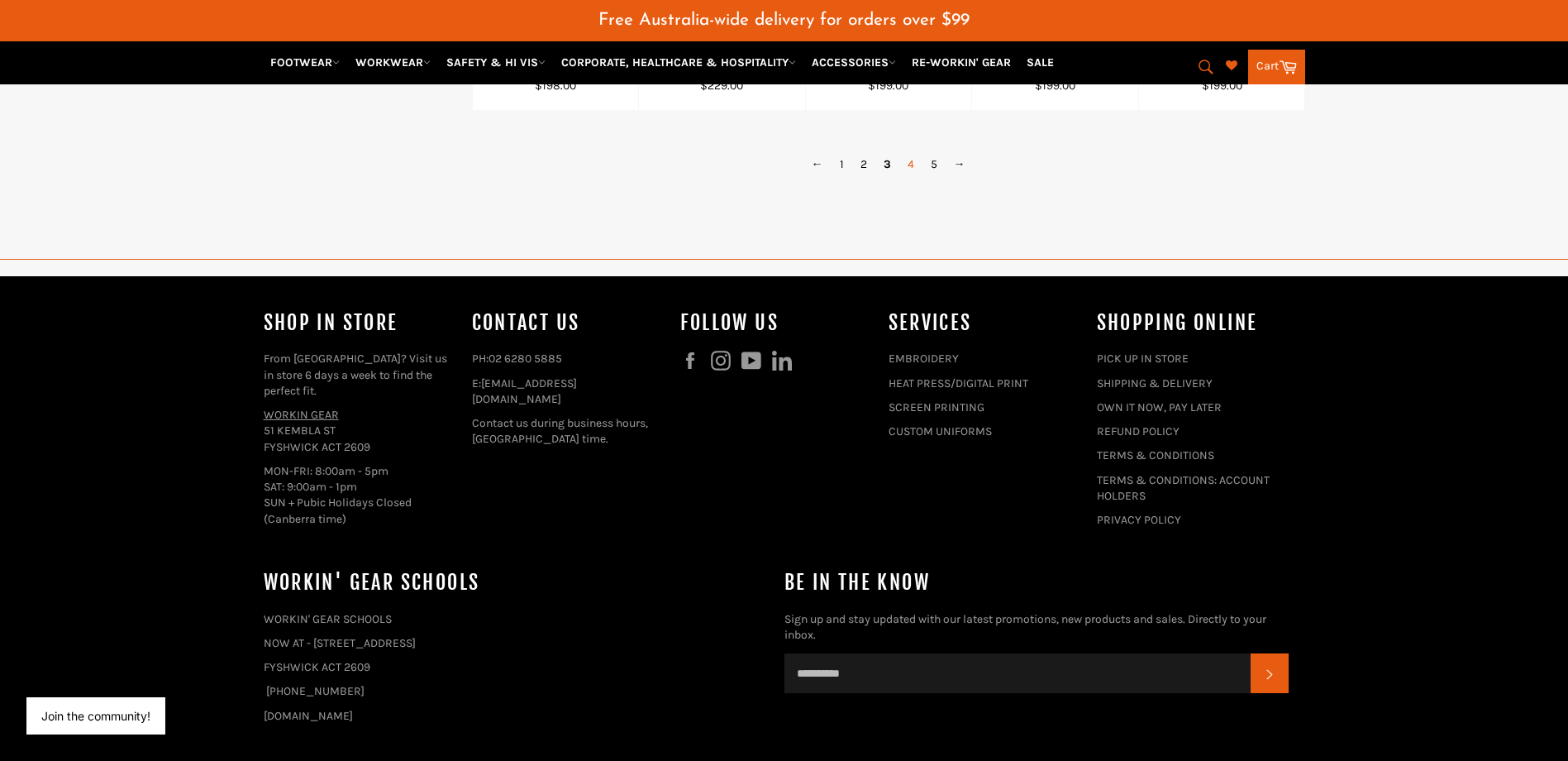
click at [909, 159] on link "4" at bounding box center [911, 164] width 23 height 24
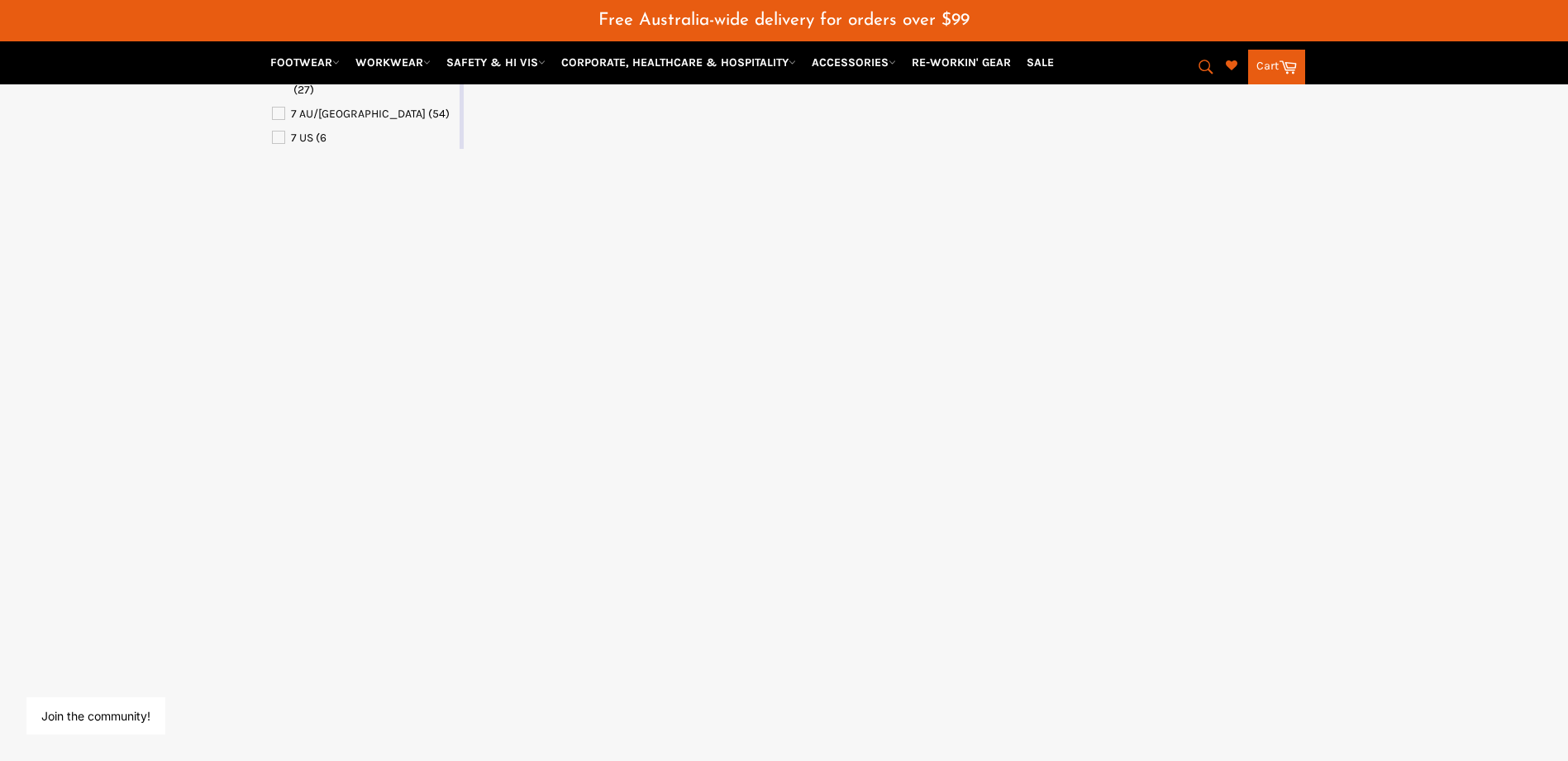
select select "**********"
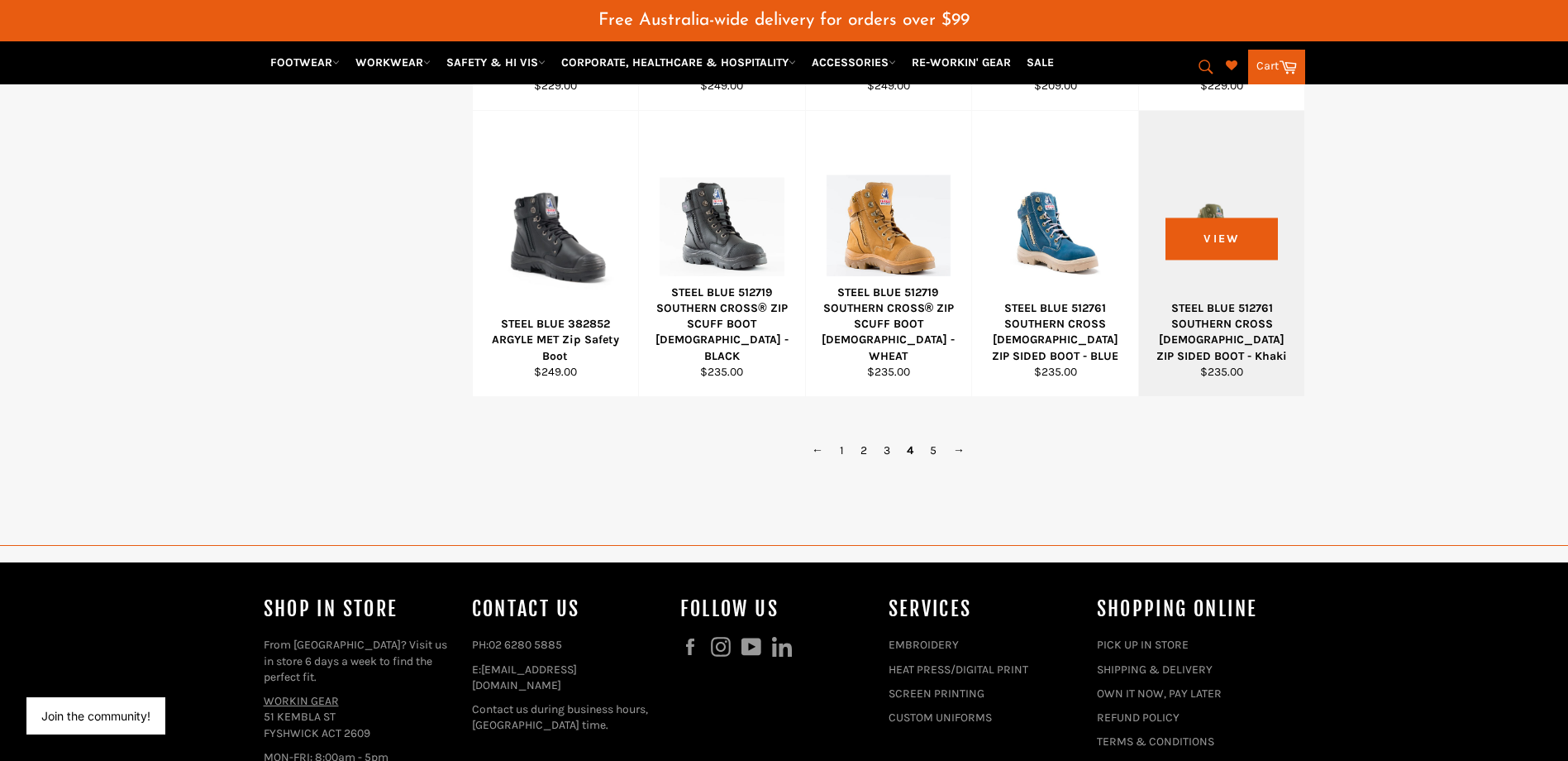
scroll to position [1061, 0]
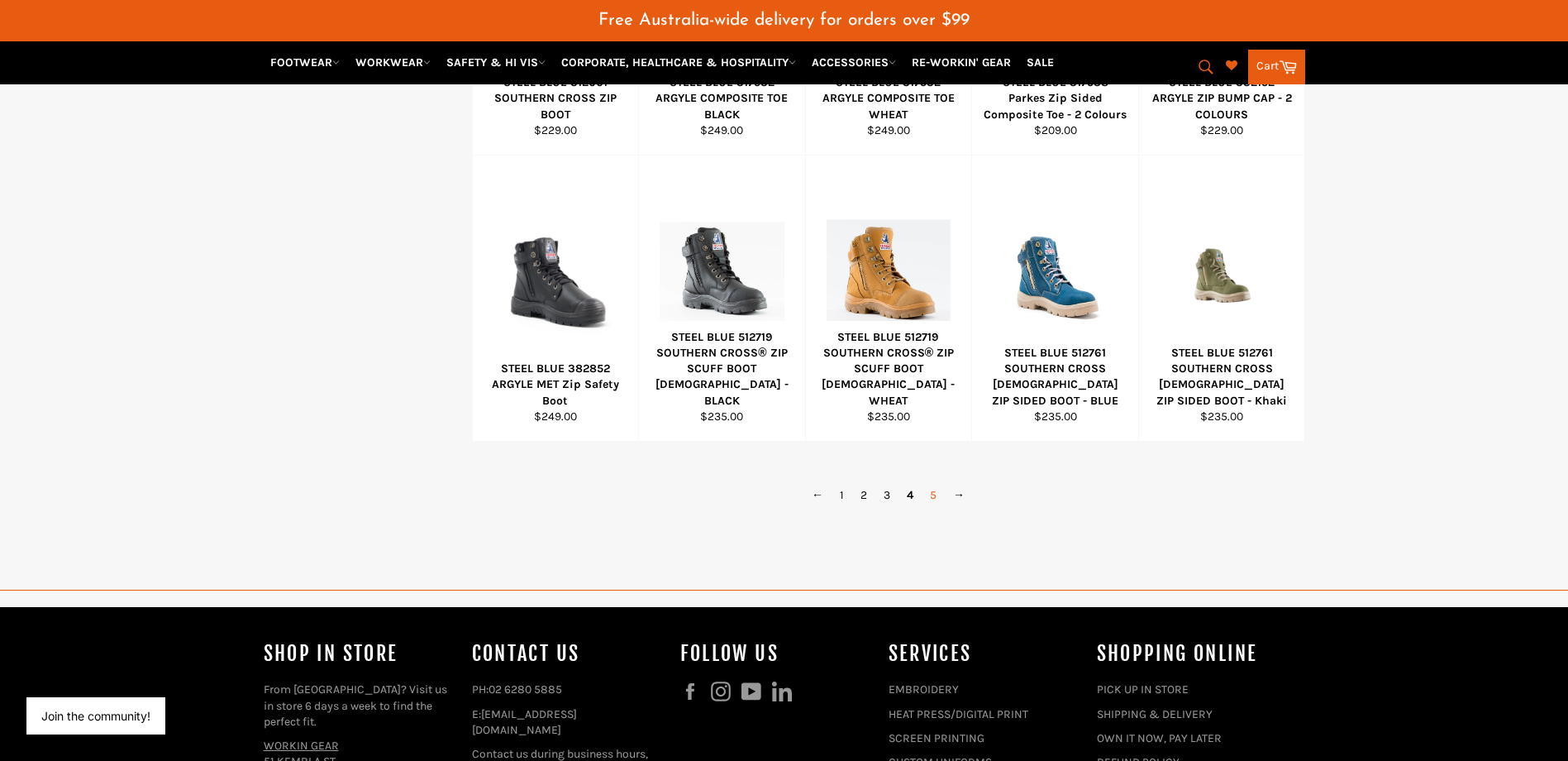
click at [932, 496] on link "5" at bounding box center [933, 495] width 23 height 24
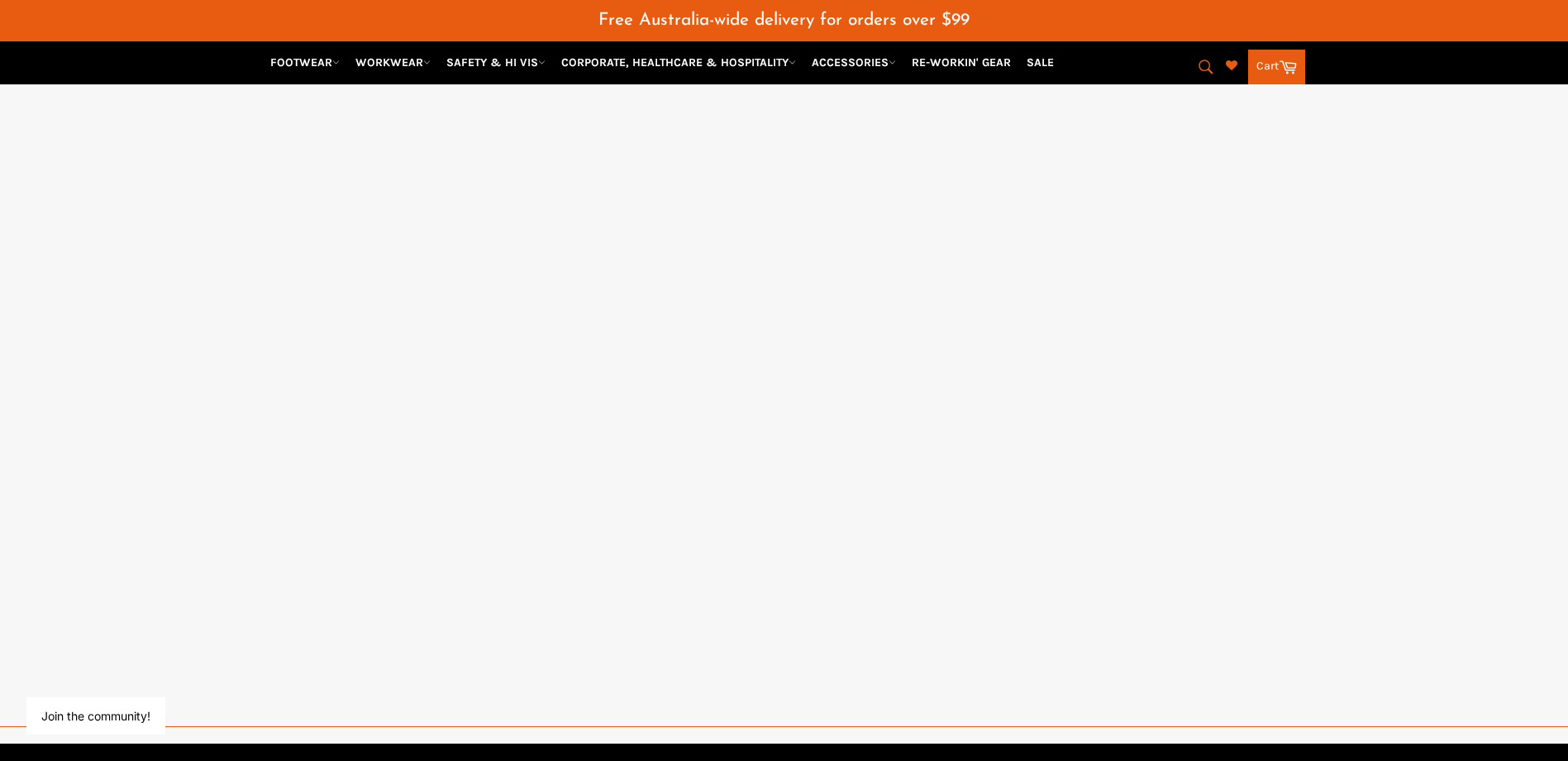
select select "**********"
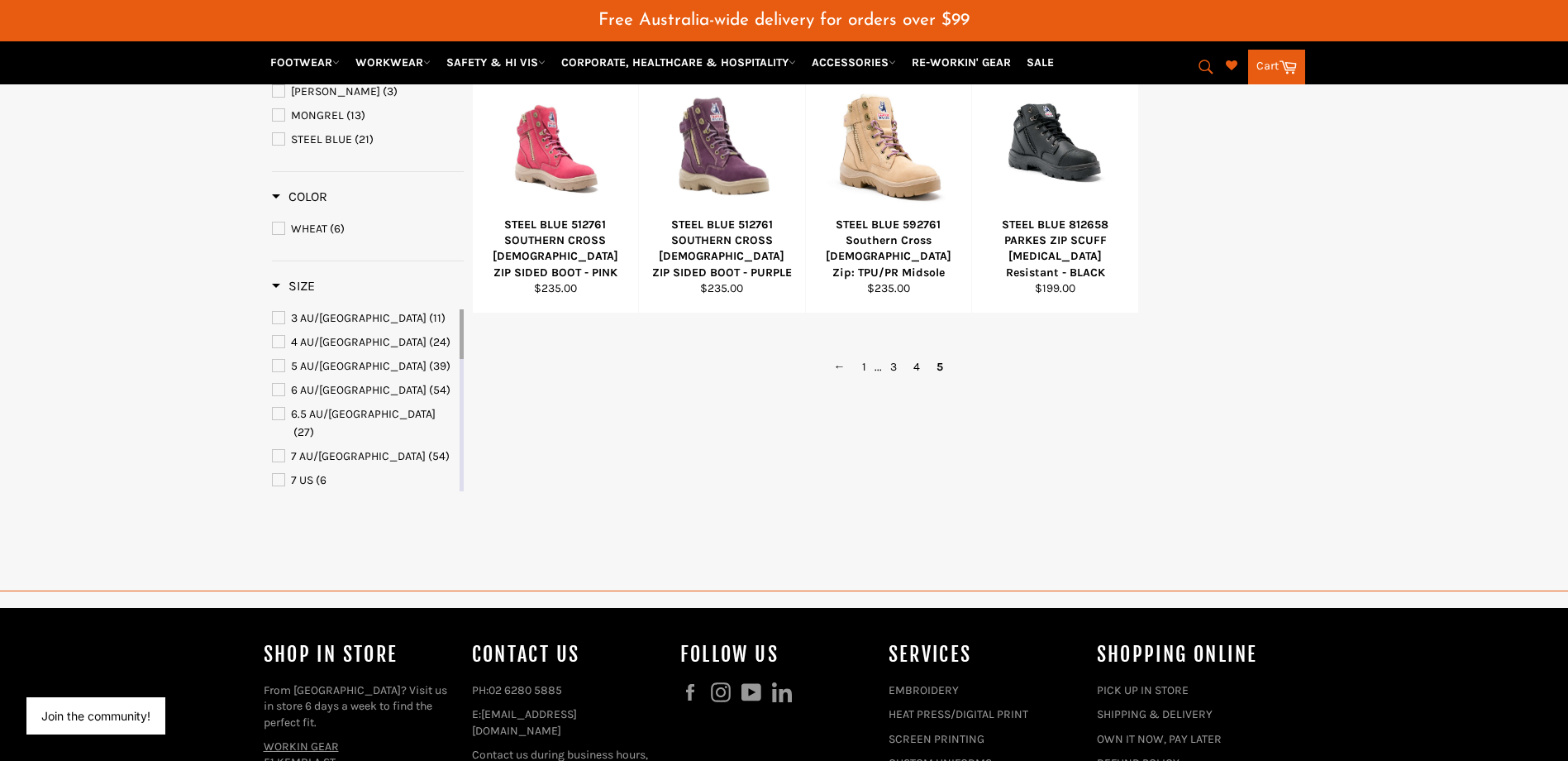
scroll to position [317, 0]
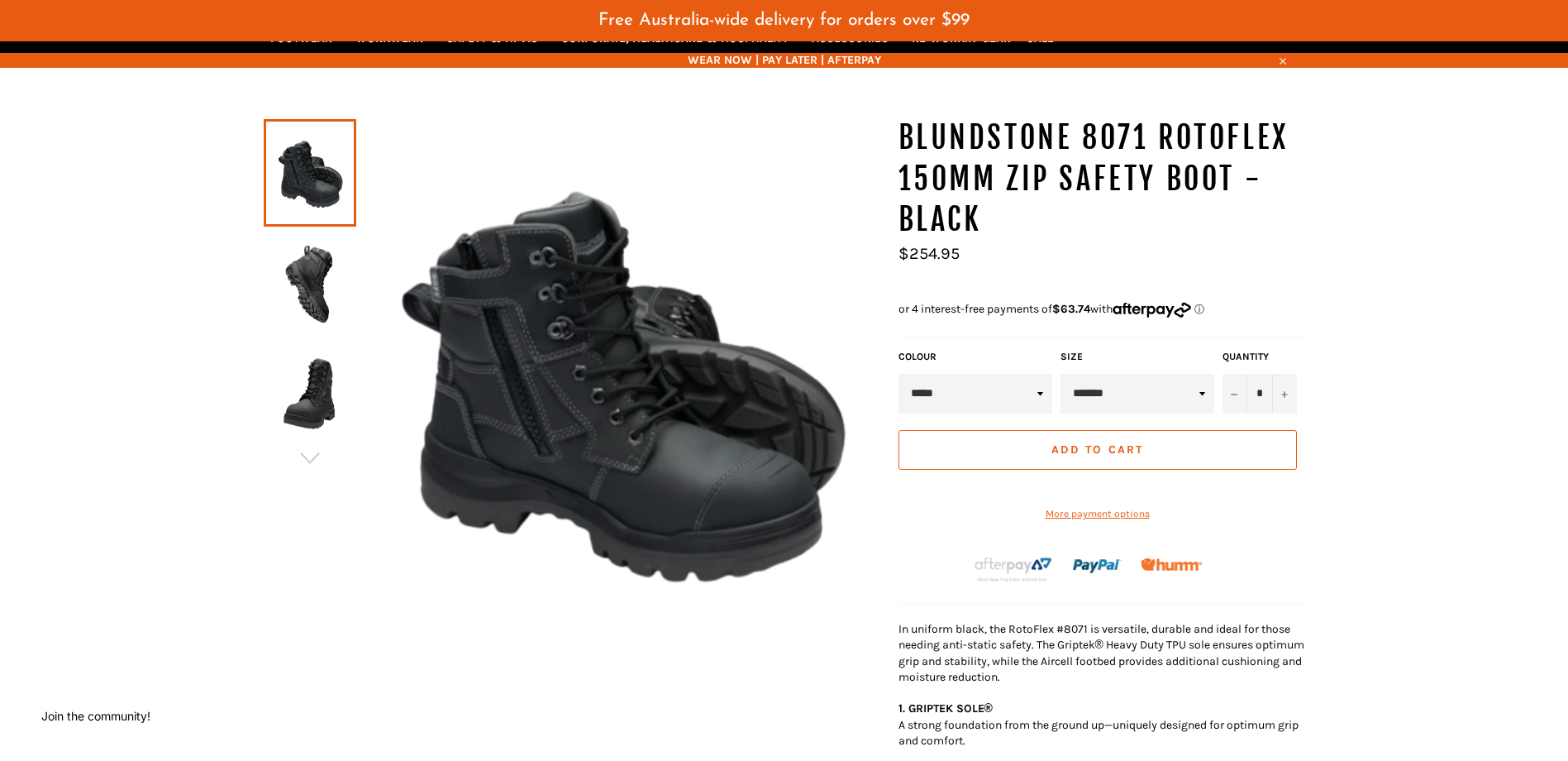
scroll to position [165, 0]
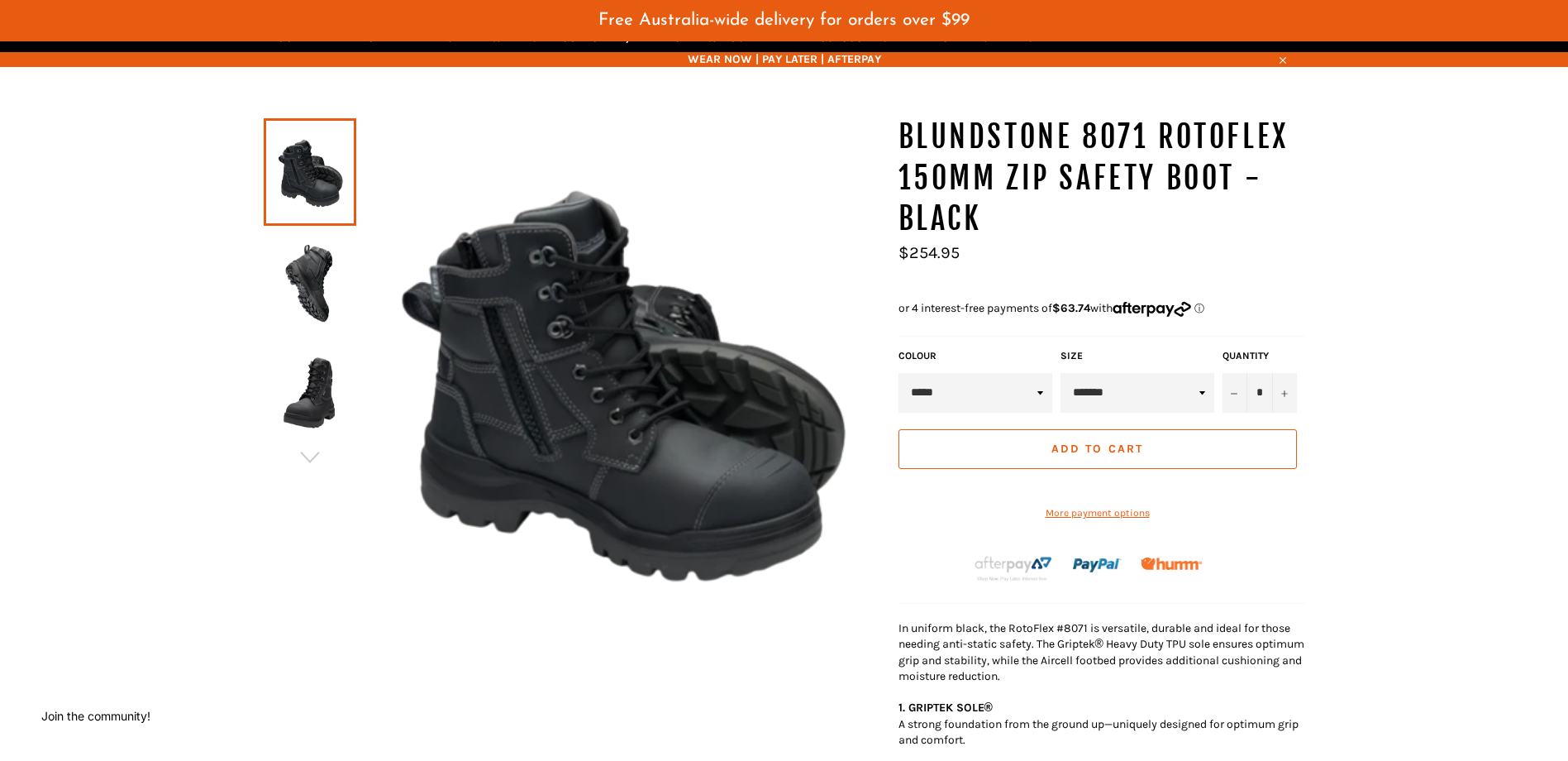
click at [349, 281] on link at bounding box center [309, 283] width 93 height 107
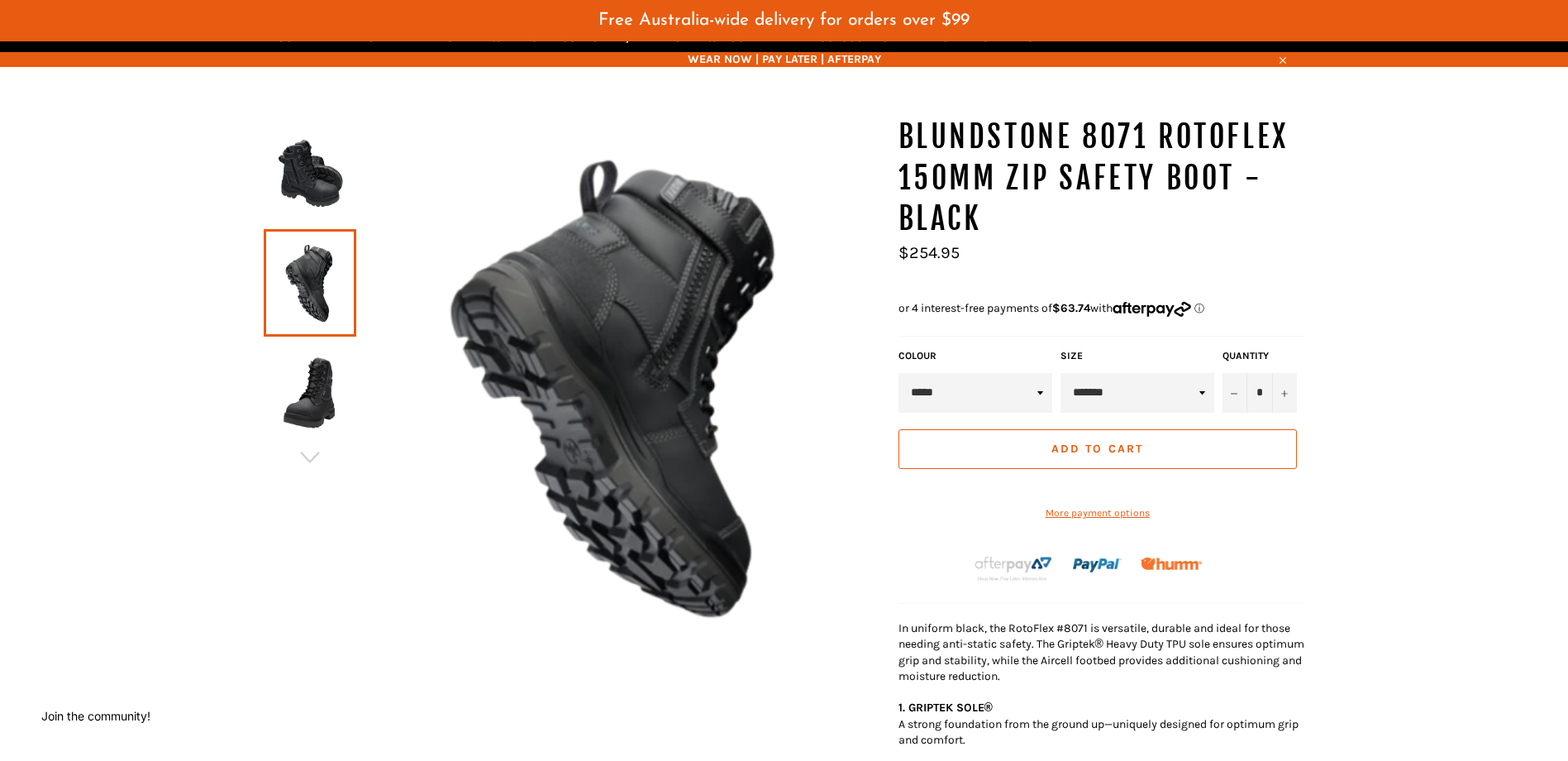
click at [316, 389] on img at bounding box center [310, 394] width 76 height 91
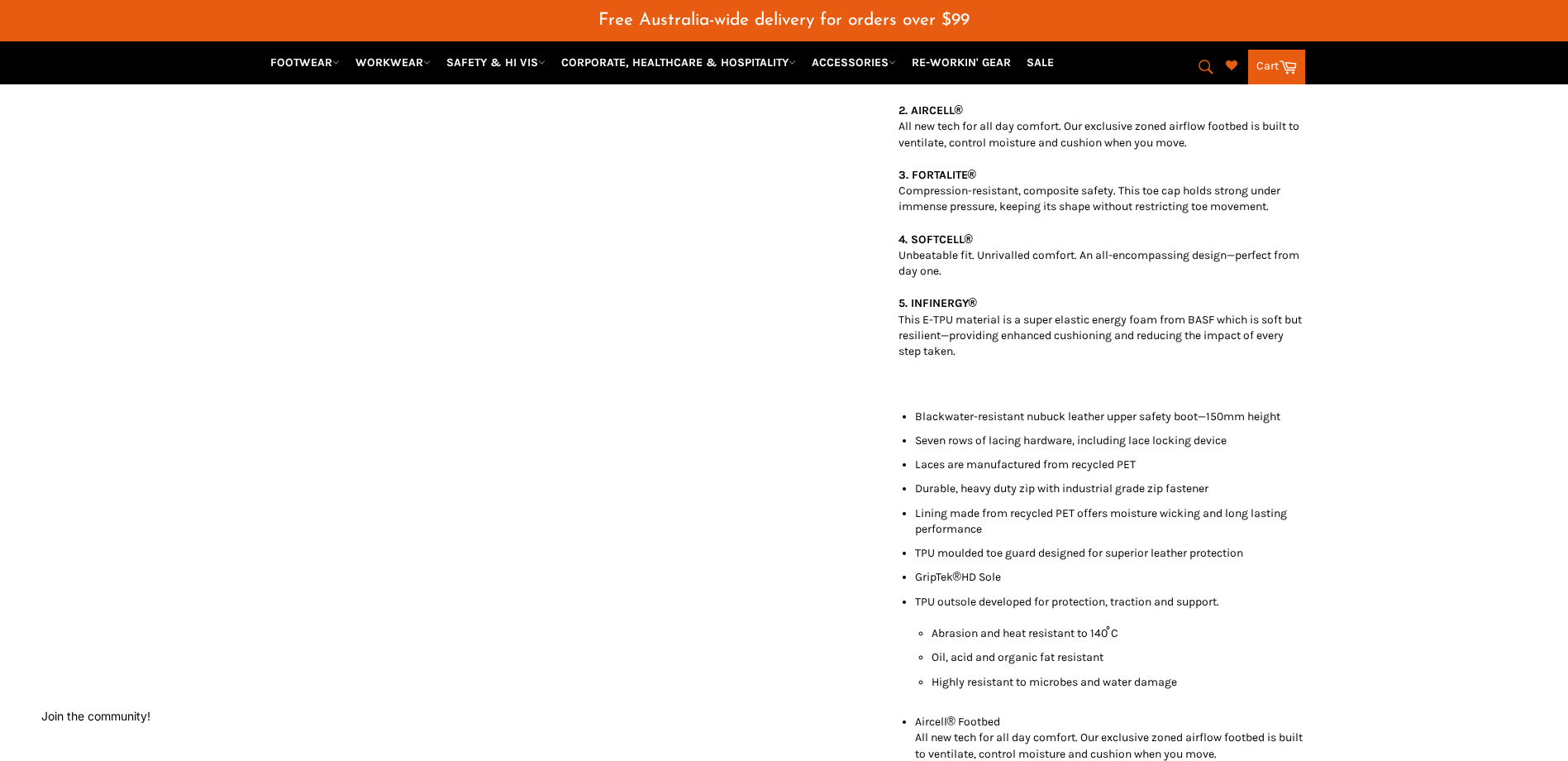
scroll to position [331, 0]
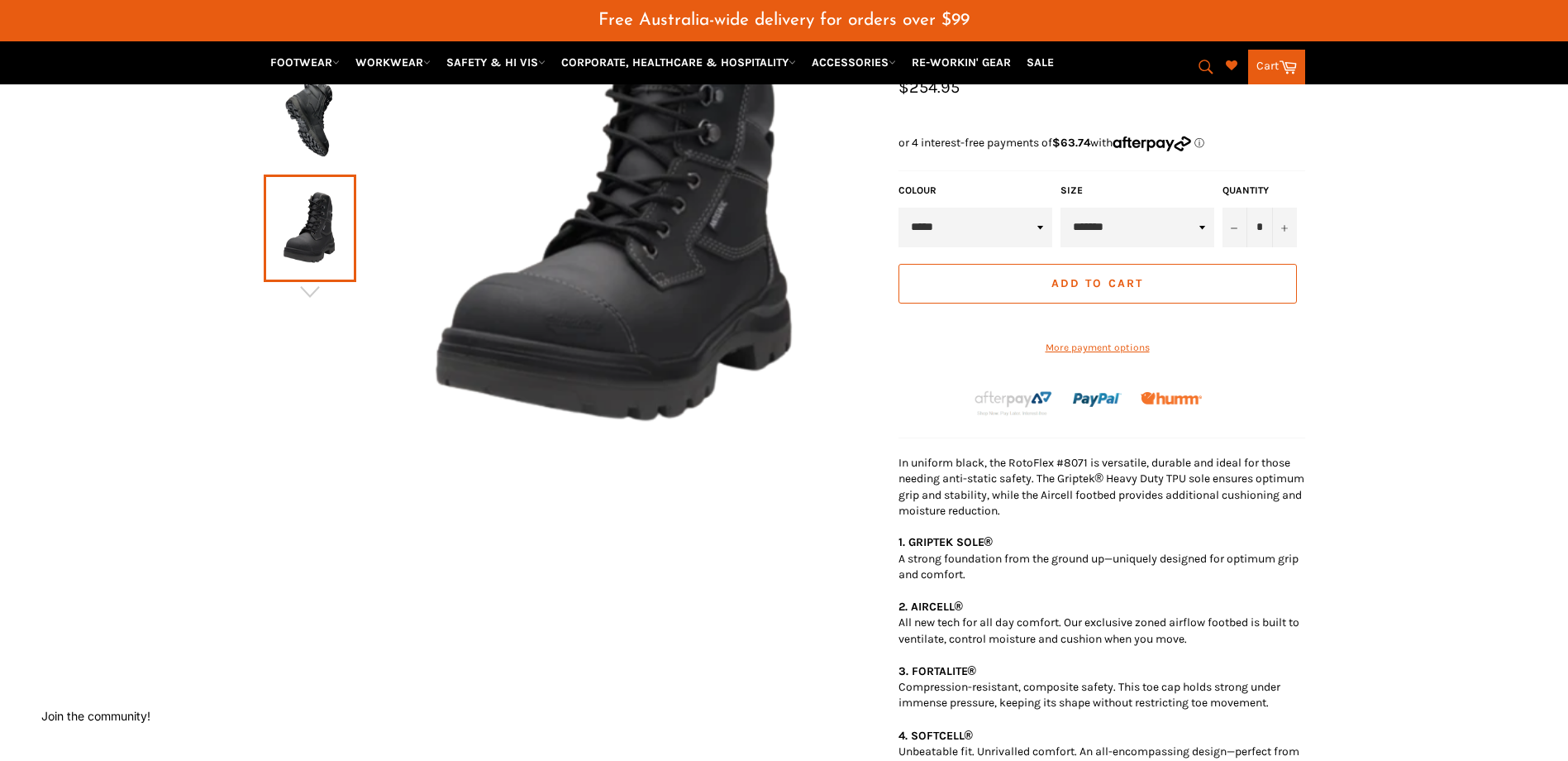
click at [87, 500] on div "BLUNDSTONE 8071 RotoFlex 150mm Zip Safety Boot - Black *" at bounding box center [784, 752] width 1568 height 1603
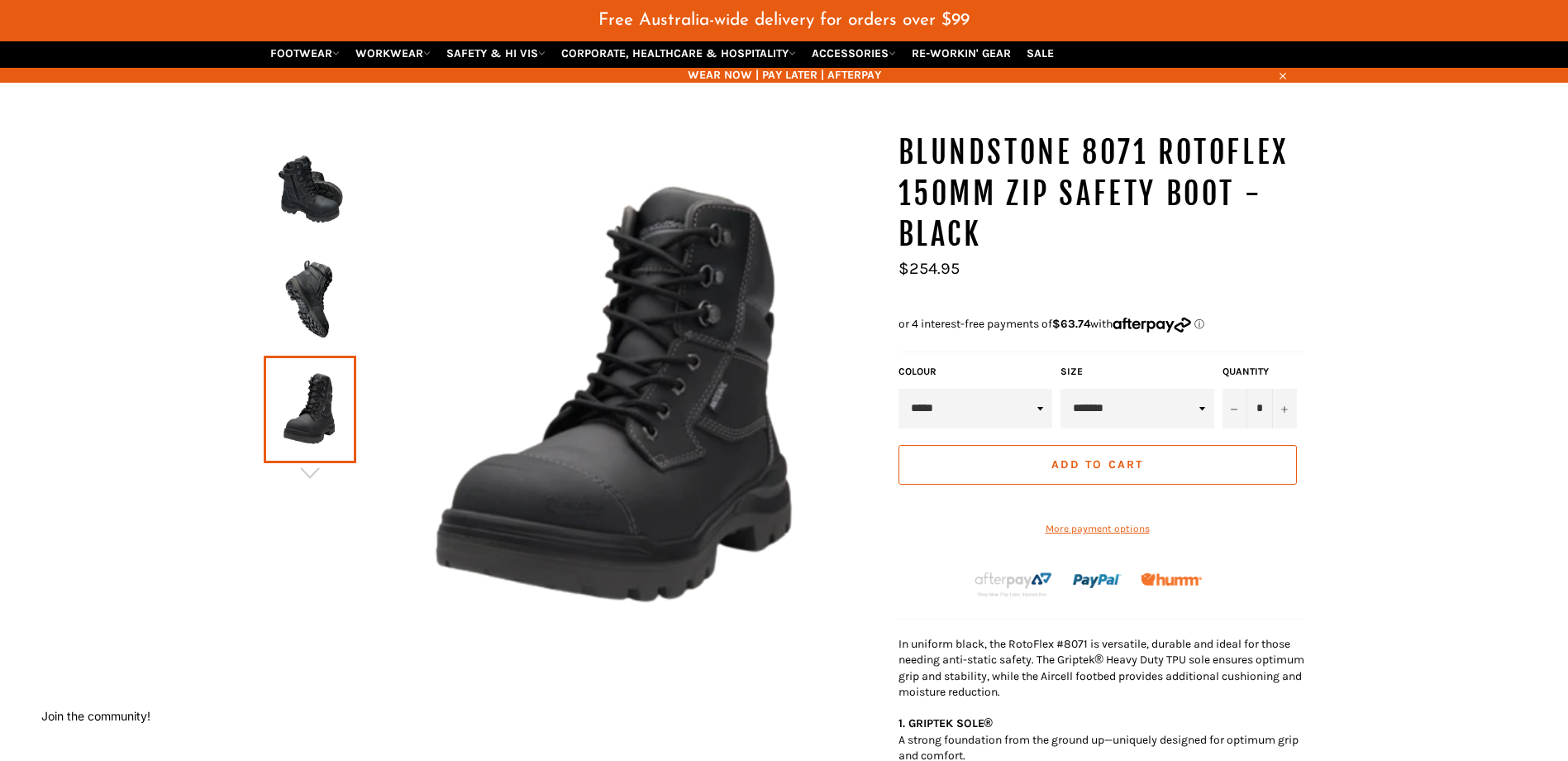
scroll to position [0, 0]
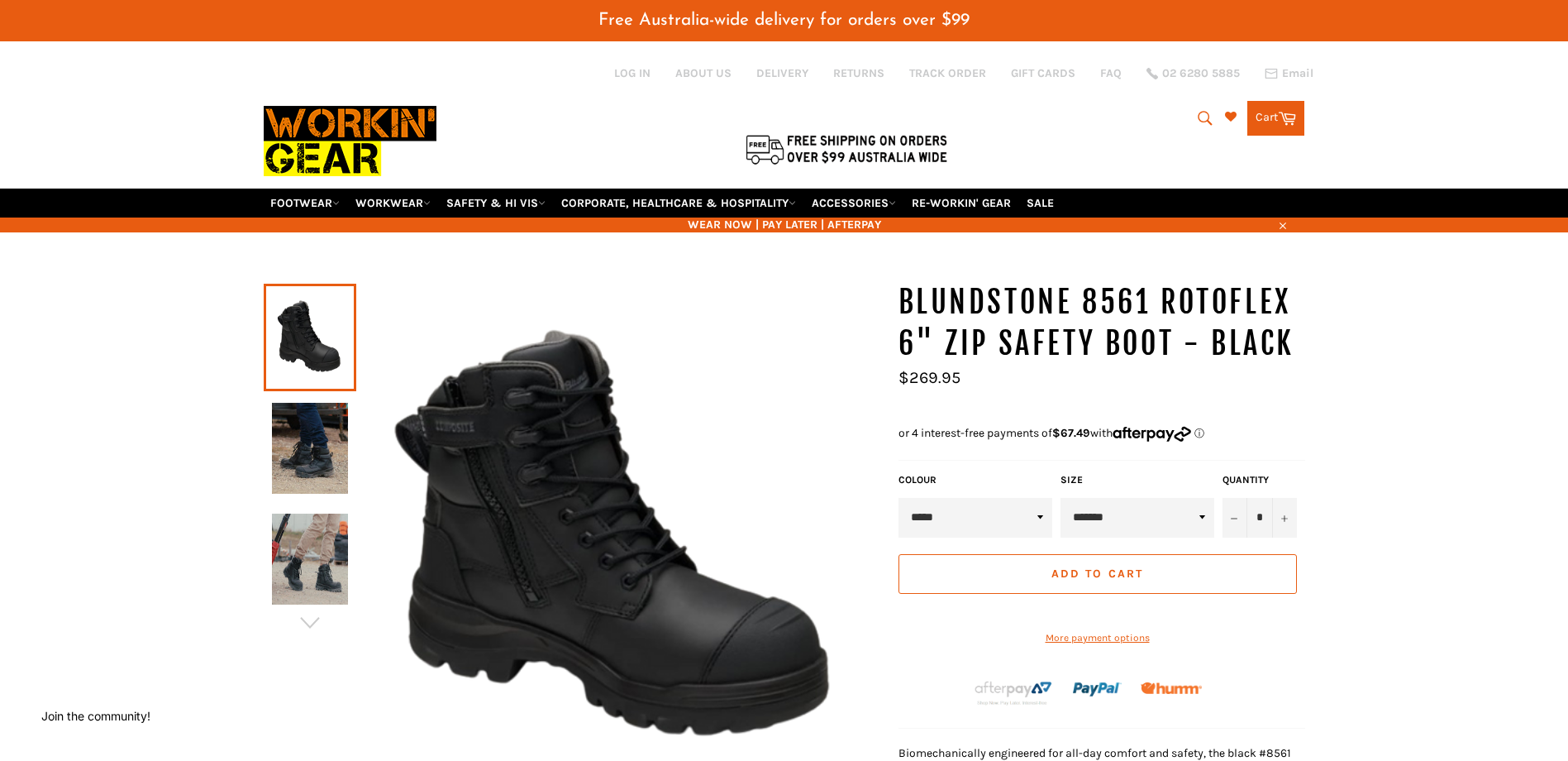
click at [309, 436] on img at bounding box center [310, 447] width 76 height 91
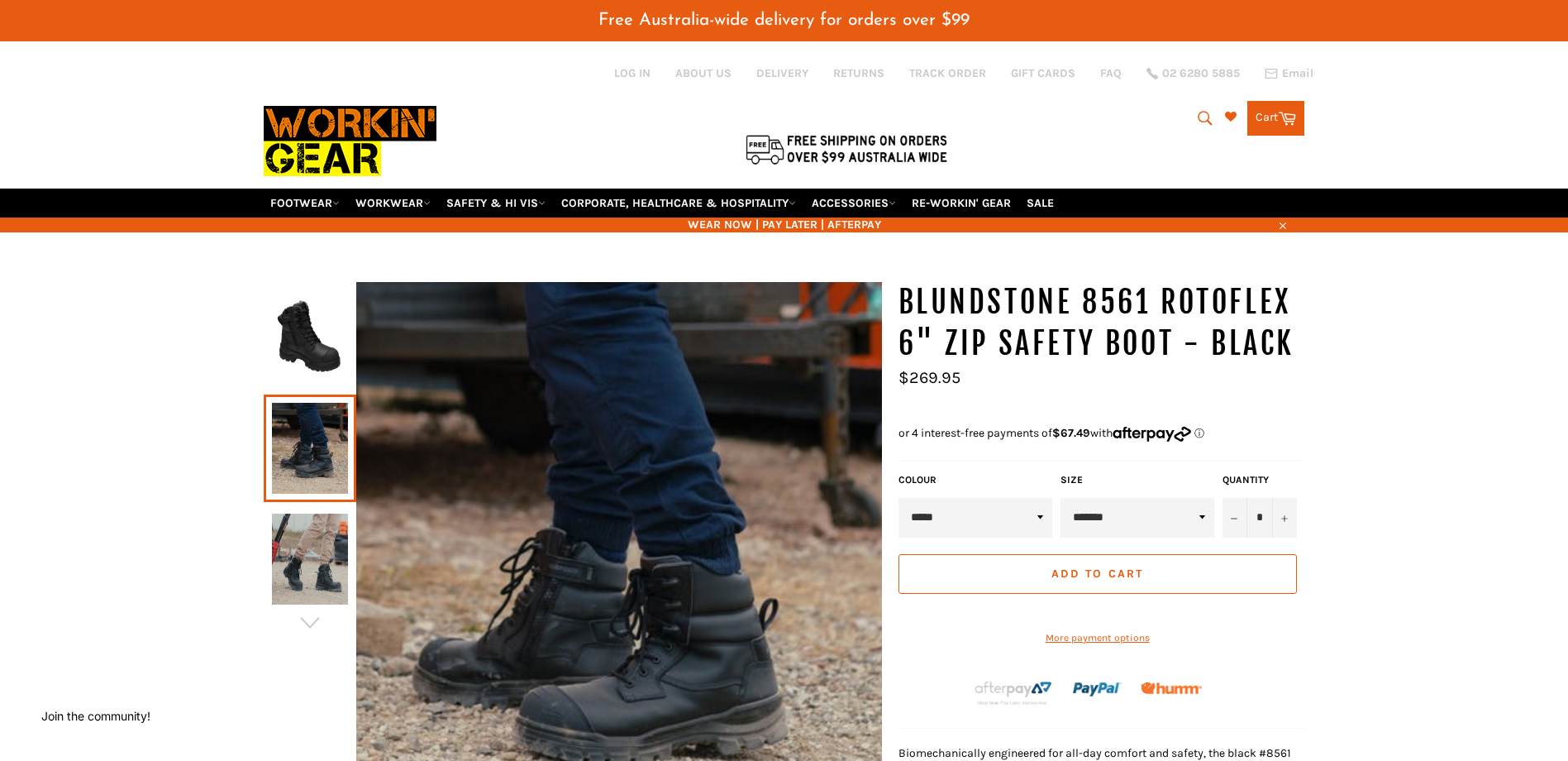
click at [288, 533] on img at bounding box center [310, 559] width 76 height 91
